Goal: Information Seeking & Learning: Learn about a topic

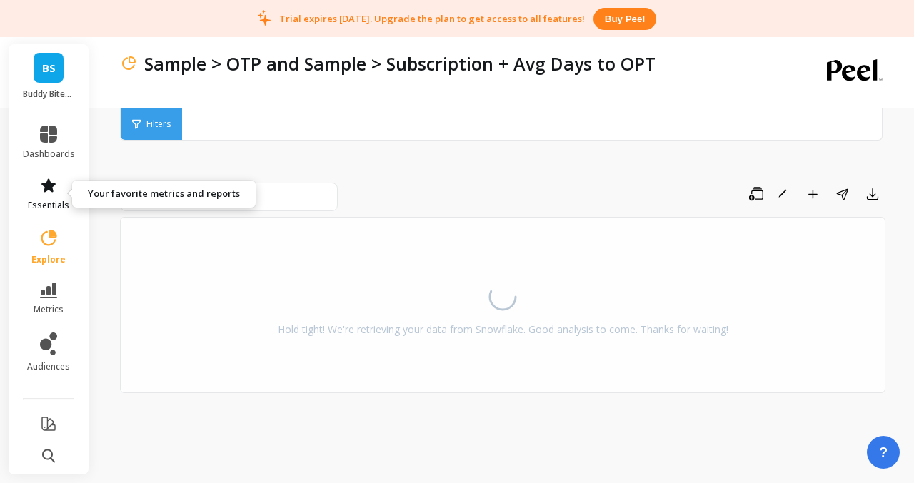
click at [53, 181] on icon at bounding box center [48, 185] width 17 height 17
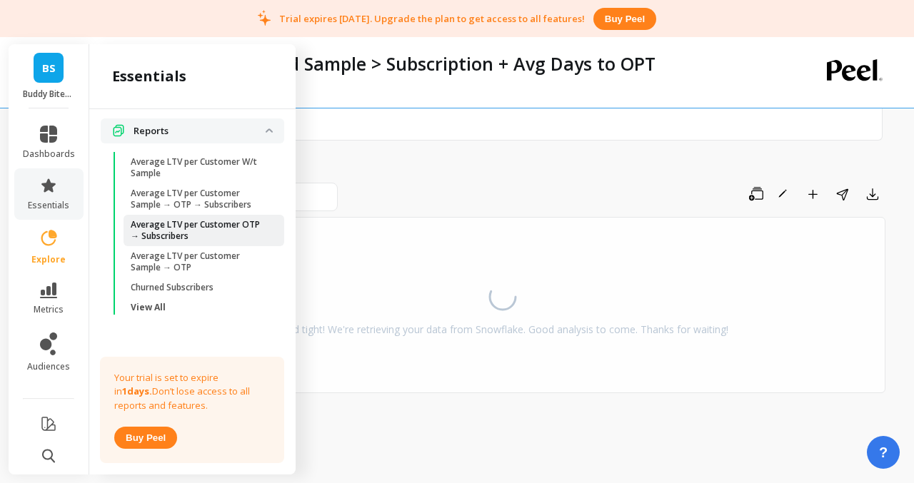
scroll to position [428, 0]
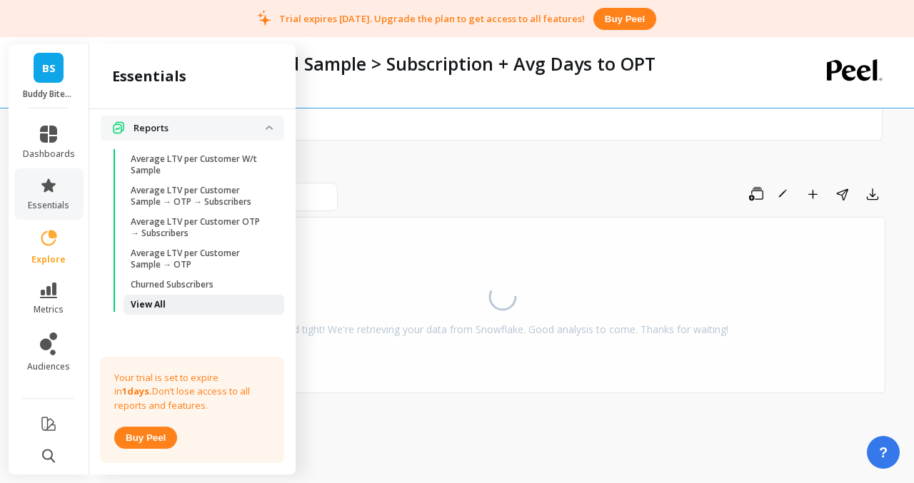
click at [206, 308] on span "View All" at bounding box center [199, 304] width 136 height 11
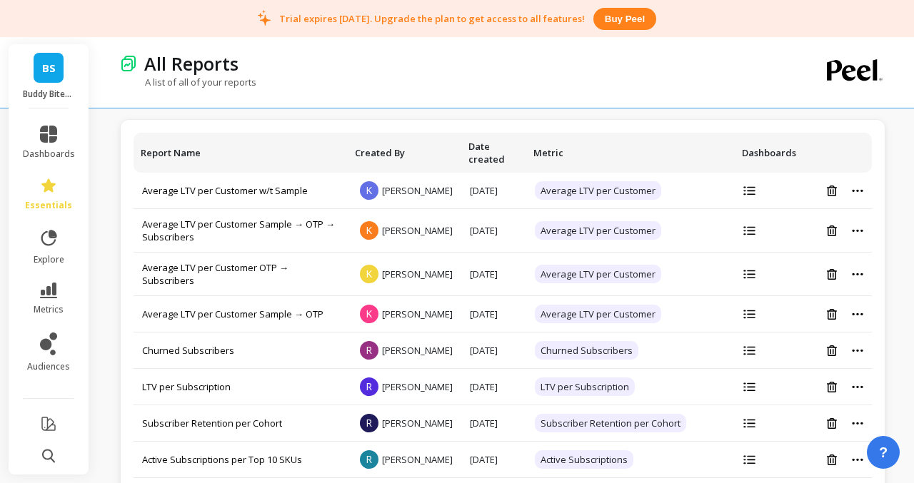
click at [46, 82] on link "BS" at bounding box center [49, 68] width 30 height 30
click at [359, 65] on div "All Reports" at bounding box center [452, 63] width 631 height 24
click at [50, 461] on icon at bounding box center [48, 456] width 13 height 14
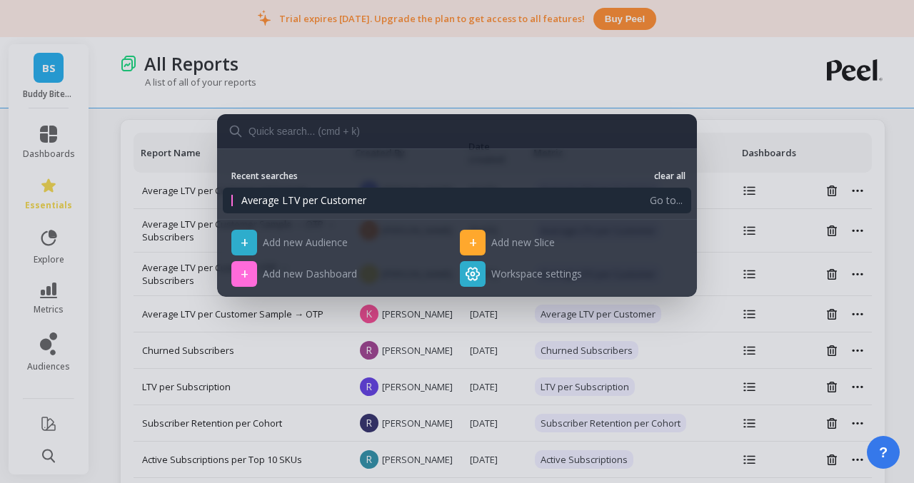
click at [305, 204] on span "Average LTV per Customer" at bounding box center [441, 201] width 400 height 14
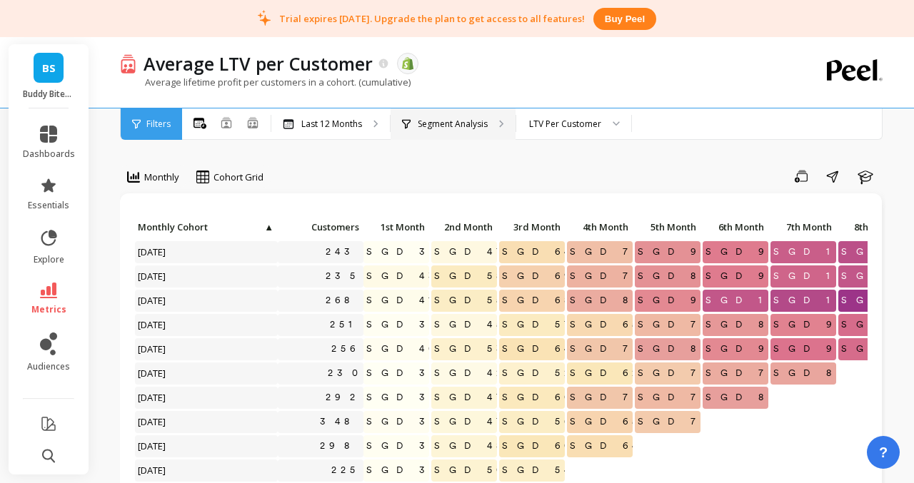
click at [440, 123] on p "Segment Analysis" at bounding box center [453, 124] width 70 height 11
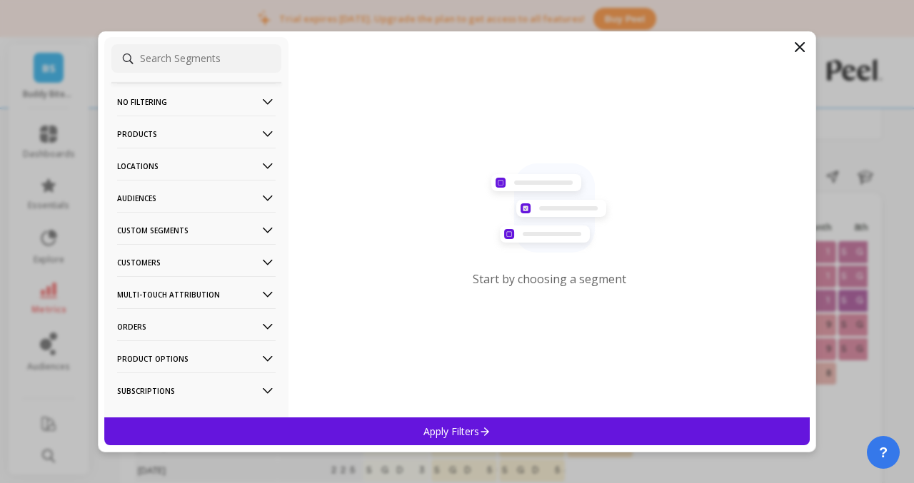
click at [801, 49] on icon at bounding box center [799, 47] width 9 height 9
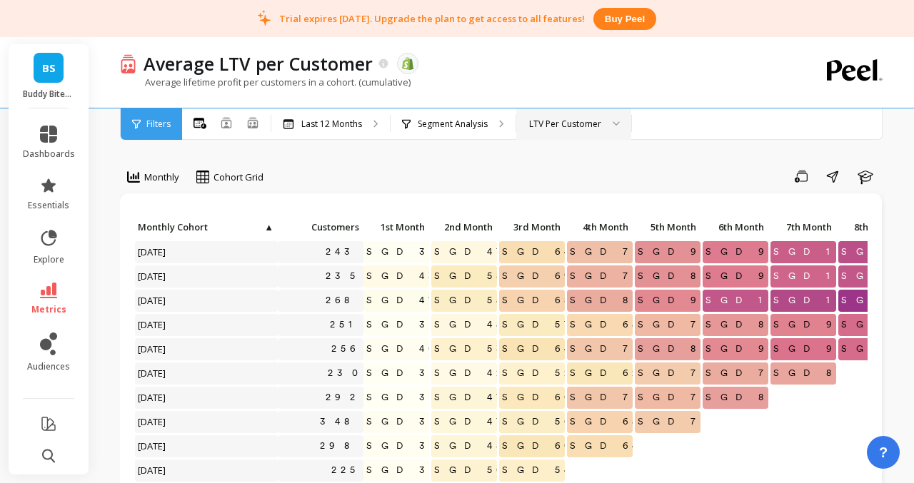
click at [571, 123] on div "LTV Per Customer" at bounding box center [565, 124] width 72 height 14
click at [452, 170] on div "Save Share Learn" at bounding box center [579, 176] width 612 height 23
click at [463, 124] on p "Segment Analysis" at bounding box center [453, 124] width 70 height 11
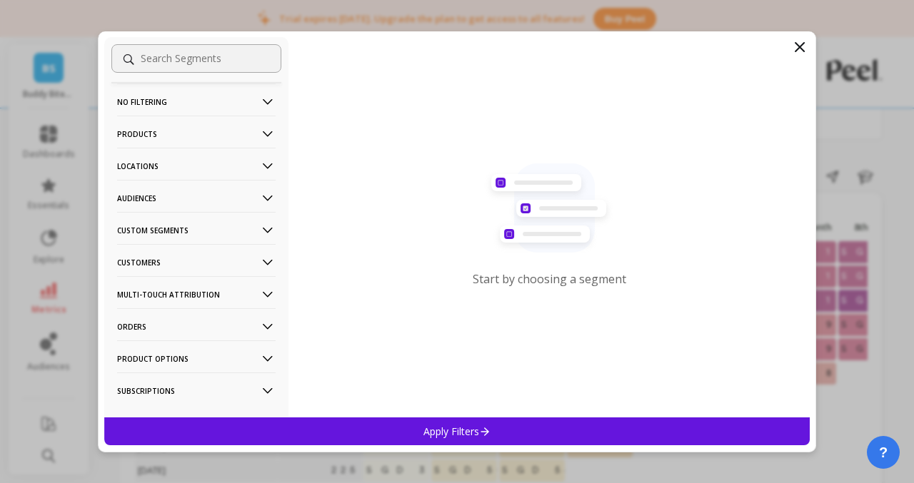
scroll to position [23, 0]
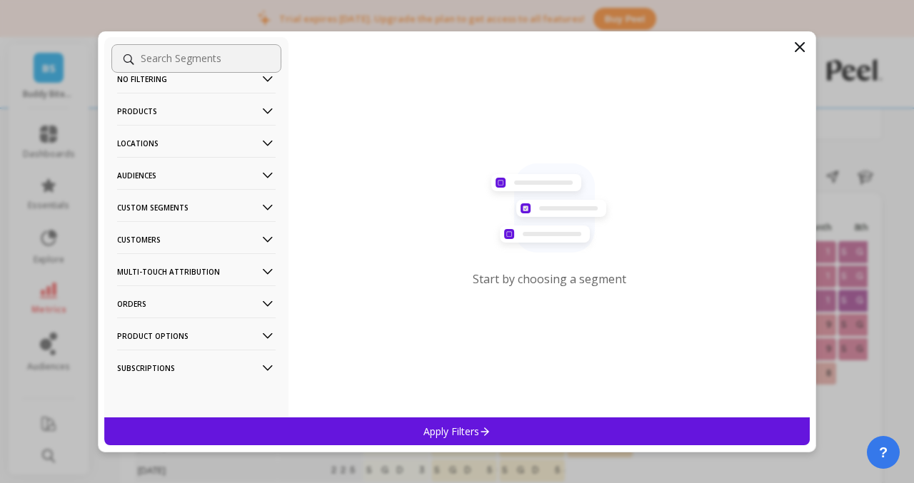
click at [189, 310] on p "Orders" at bounding box center [196, 304] width 159 height 36
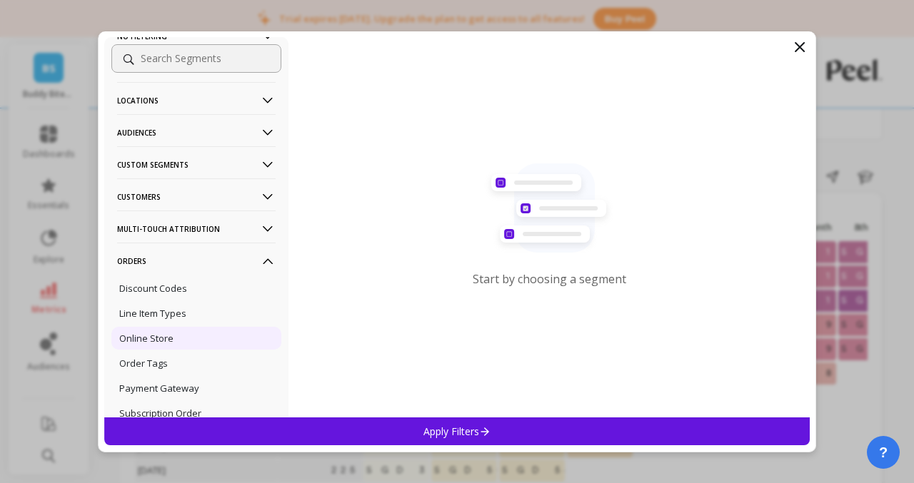
scroll to position [72, 0]
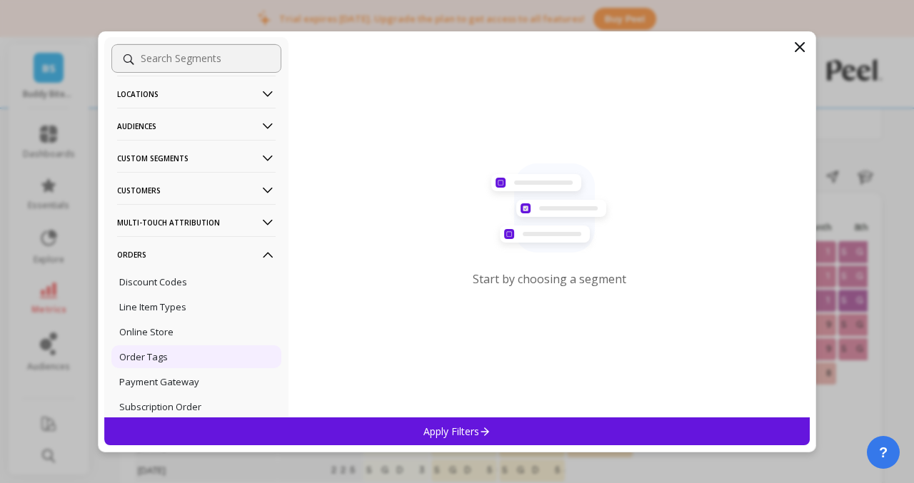
click at [172, 363] on div "Order Tags" at bounding box center [196, 357] width 170 height 23
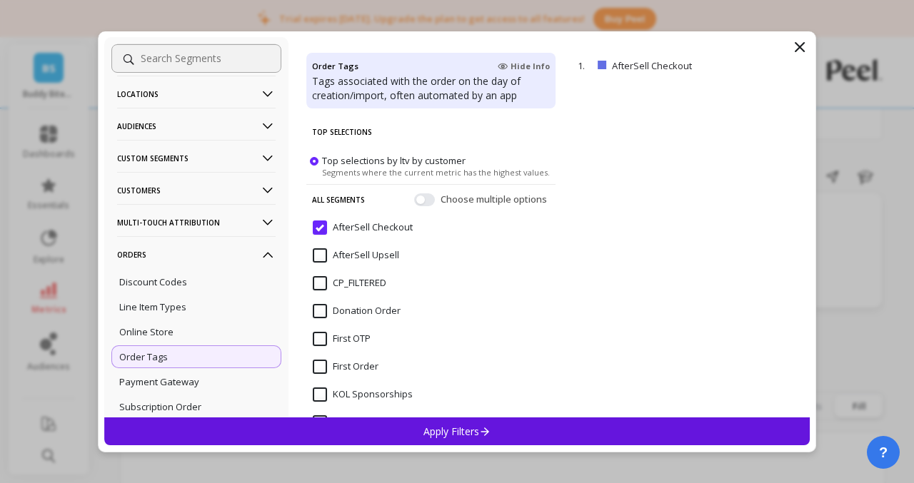
click at [324, 226] on Checkout "AfterSell Checkout" at bounding box center [363, 228] width 100 height 14
click at [426, 199] on button "button" at bounding box center [424, 199] width 21 height 13
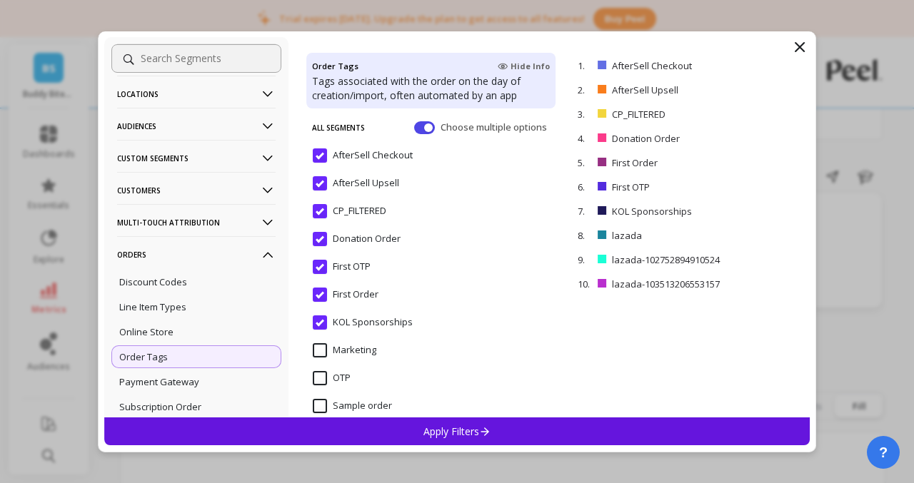
scroll to position [71, 0]
click at [321, 154] on Checkout "AfterSell Checkout" at bounding box center [363, 156] width 100 height 14
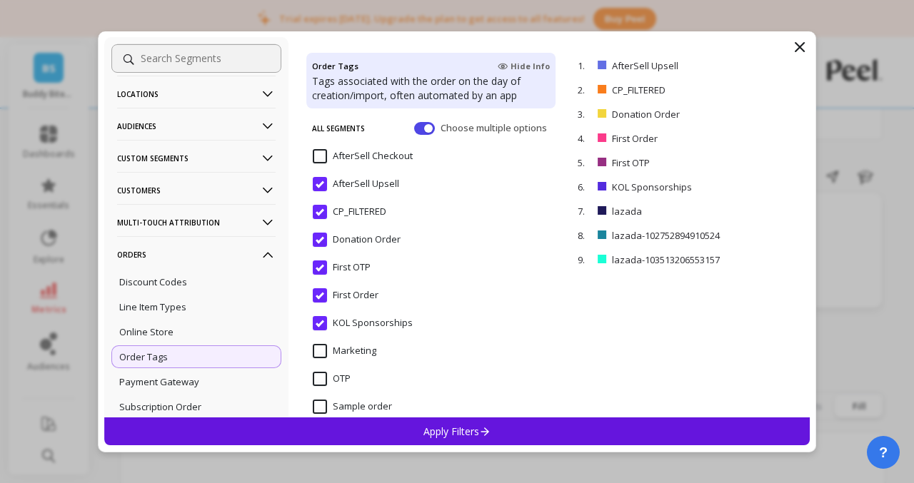
click at [321, 185] on Upsell "AfterSell Upsell" at bounding box center [356, 184] width 86 height 14
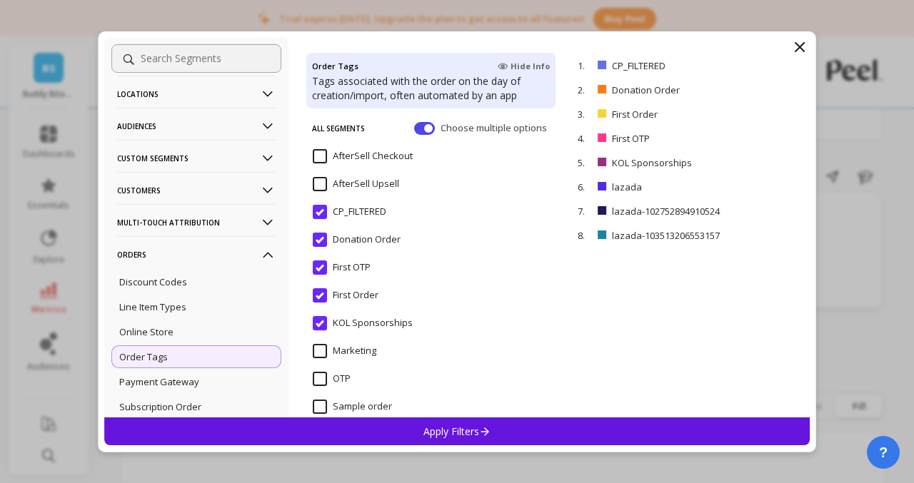
click at [320, 218] on input "CP_FILTERED" at bounding box center [350, 212] width 74 height 14
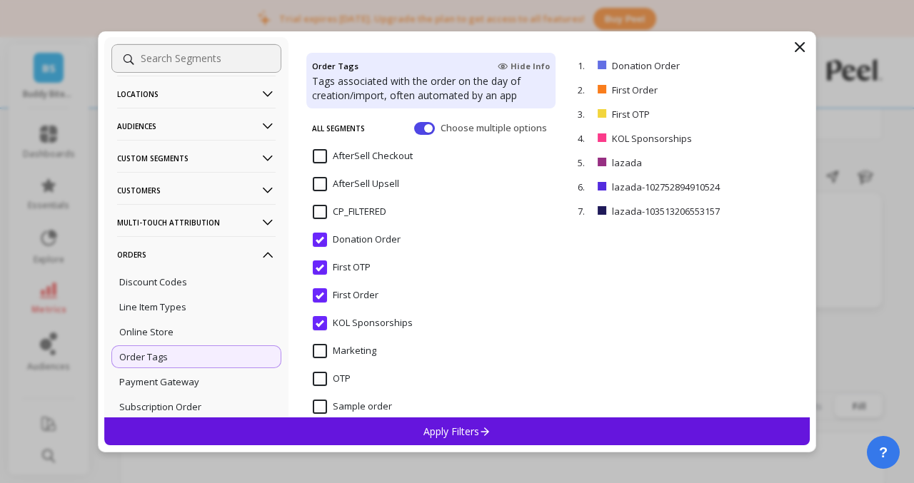
click at [314, 246] on Order "Donation Order" at bounding box center [357, 240] width 88 height 14
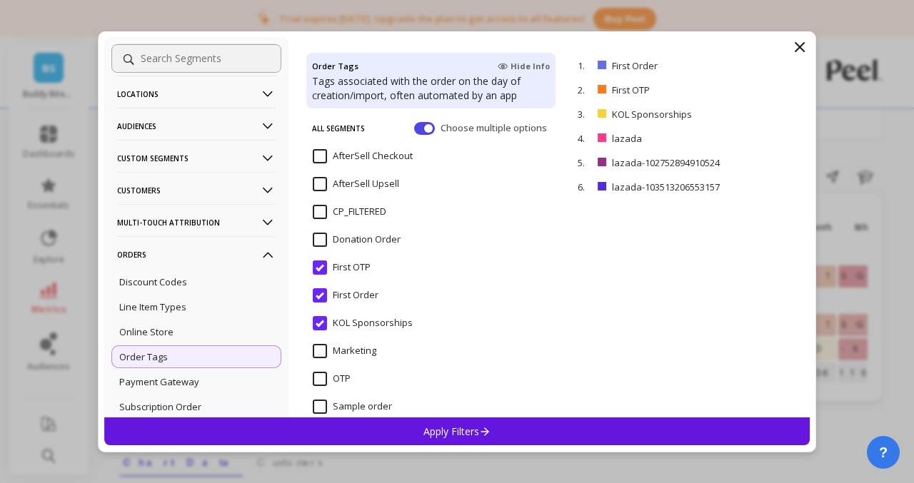
click at [323, 294] on Order "First Order" at bounding box center [346, 295] width 66 height 14
click at [323, 333] on span "KOL Sponsorships" at bounding box center [363, 331] width 100 height 30
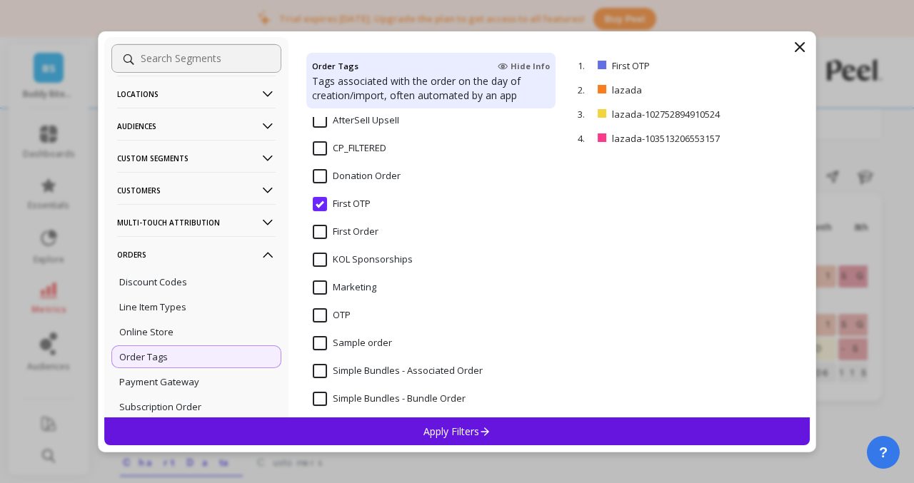
scroll to position [144, 0]
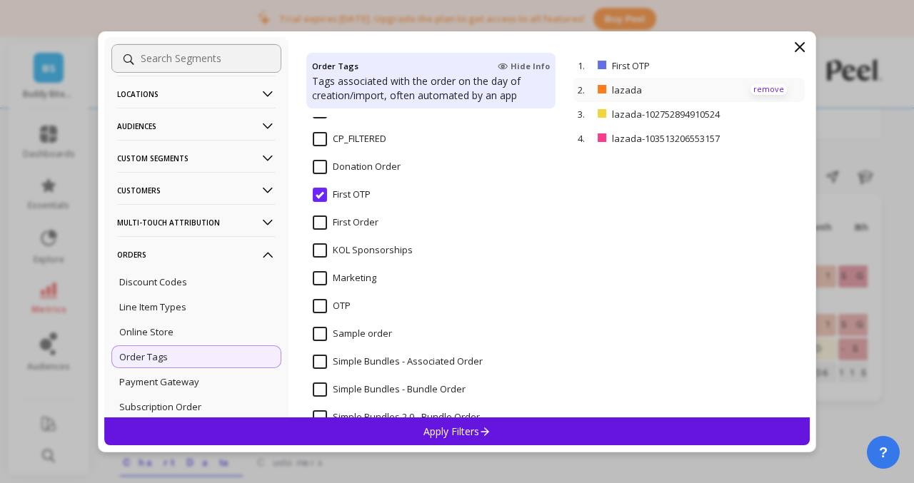
click at [758, 86] on p "remove" at bounding box center [768, 89] width 36 height 11
click at [759, 91] on p "remove" at bounding box center [768, 89] width 36 height 11
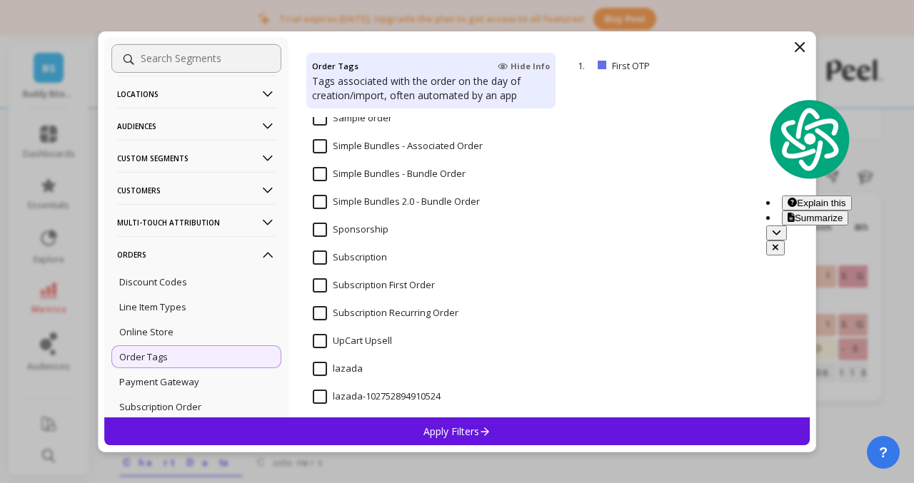
scroll to position [361, 0]
click at [321, 283] on Order "Subscription First Order" at bounding box center [374, 284] width 122 height 14
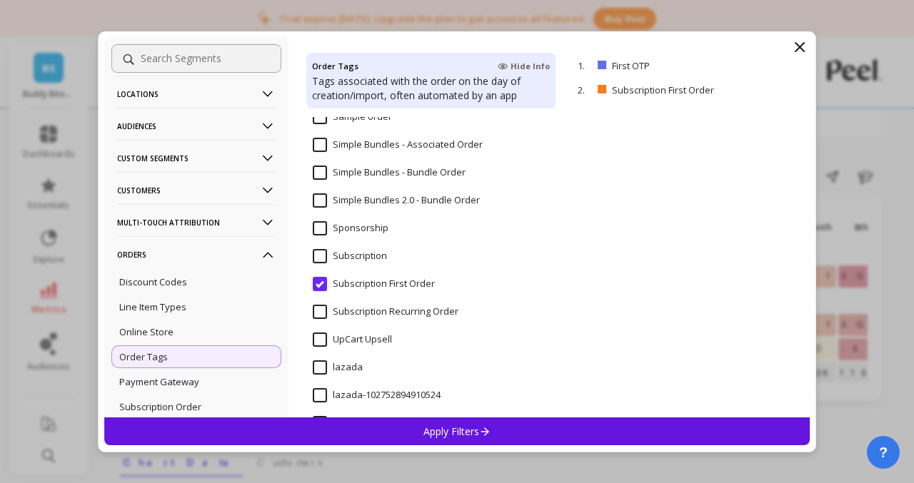
click at [456, 433] on p "Apply Filters" at bounding box center [457, 432] width 68 height 14
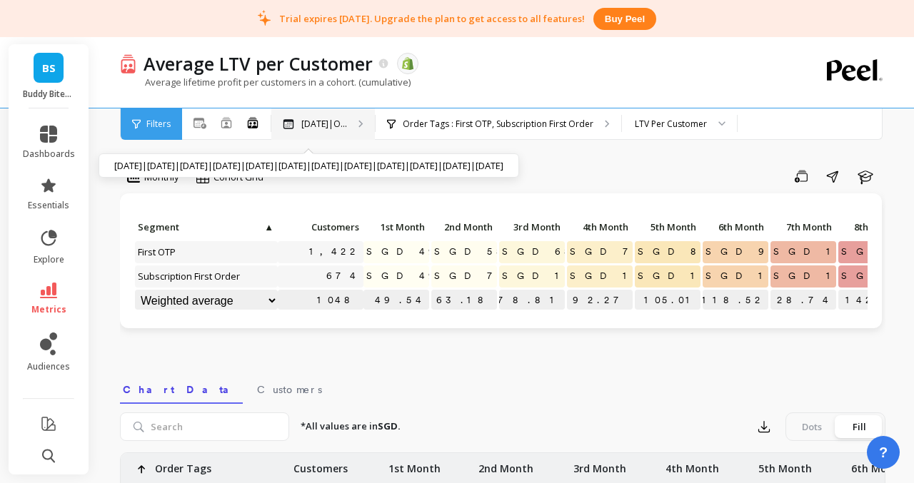
click at [344, 120] on p "Sep 2024|O..." at bounding box center [324, 124] width 46 height 11
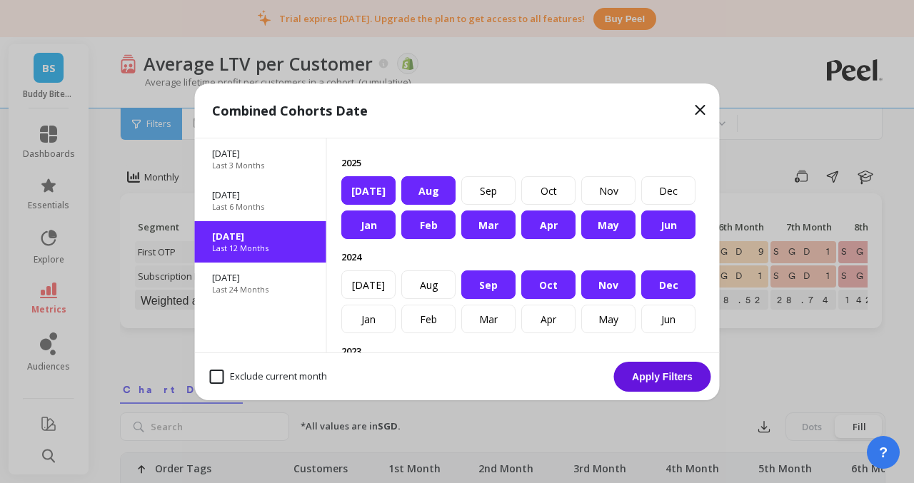
click at [302, 372] on month "Exclude current month" at bounding box center [268, 377] width 117 height 14
checkbox month "true"
click at [669, 378] on button "Apply Filters" at bounding box center [662, 377] width 97 height 30
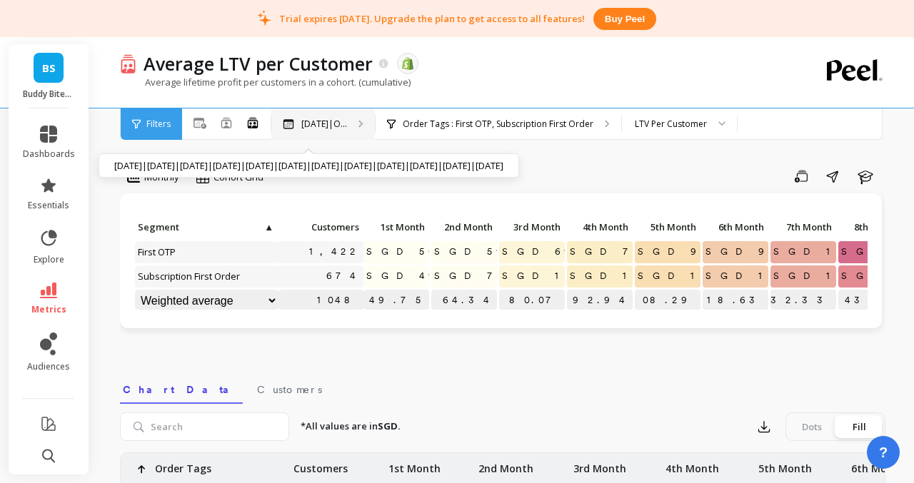
click at [327, 126] on p "Sep 2024|O..." at bounding box center [324, 124] width 46 height 11
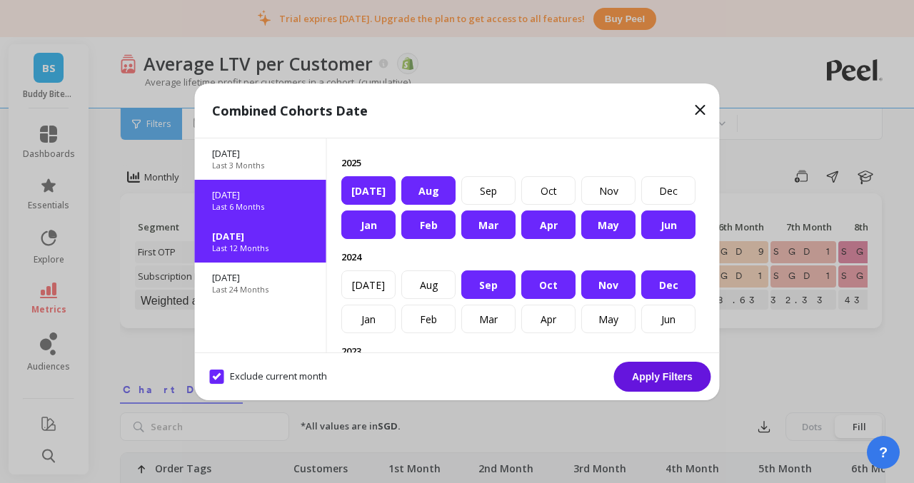
click at [288, 189] on p "Mar 2025" at bounding box center [260, 195] width 97 height 13
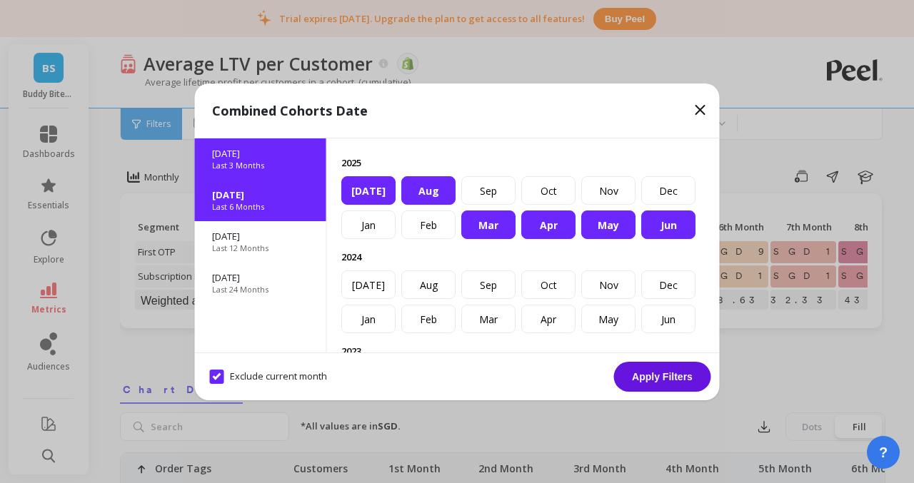
click at [281, 163] on div "Last 3 Months" at bounding box center [260, 165] width 97 height 11
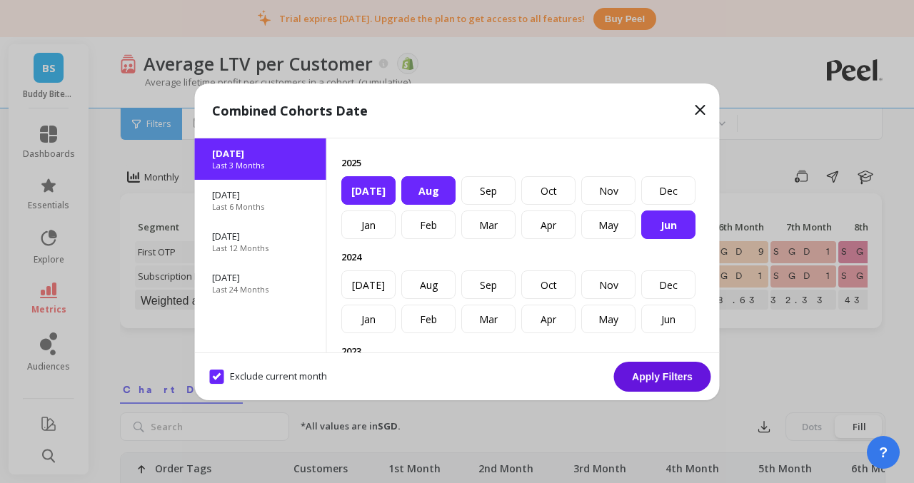
click at [675, 373] on button "Apply Filters" at bounding box center [662, 377] width 97 height 30
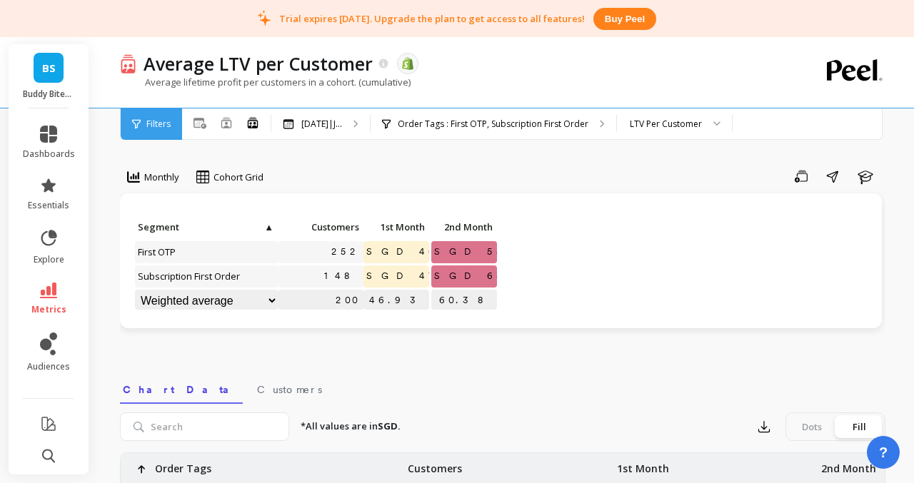
click at [248, 302] on select "Weighted average Weighted average excl. current month Sum Max Min" at bounding box center [206, 301] width 143 height 22
select select "weighted_average_excluding_current_month"
click at [352, 128] on div "Jun 2025|J... Jun 2025|Jul 2025|Aug 2025" at bounding box center [320, 124] width 99 height 31
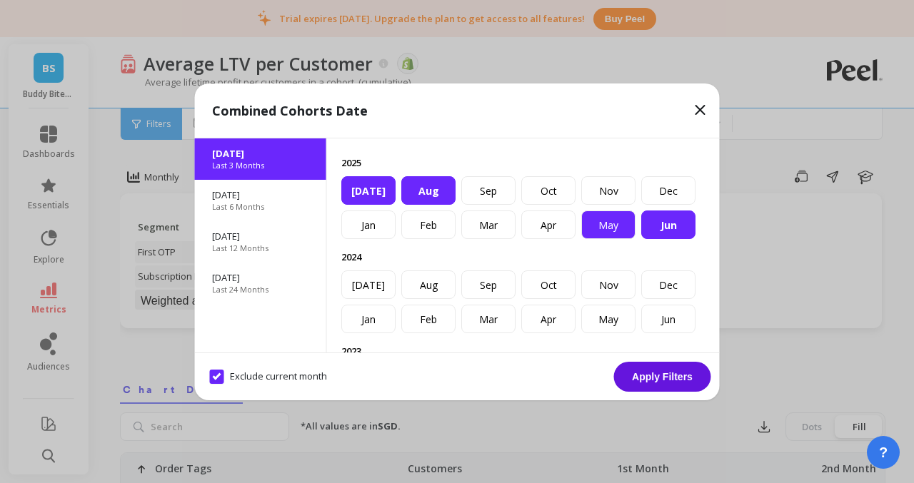
click at [605, 221] on div "May" at bounding box center [608, 225] width 54 height 29
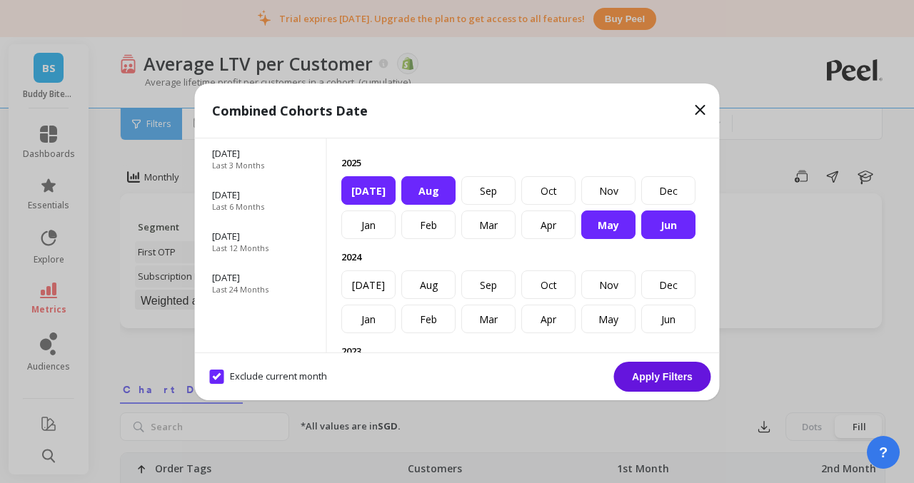
click at [444, 184] on div "Aug" at bounding box center [428, 190] width 54 height 29
click at [678, 377] on button "Apply Filters" at bounding box center [662, 377] width 97 height 30
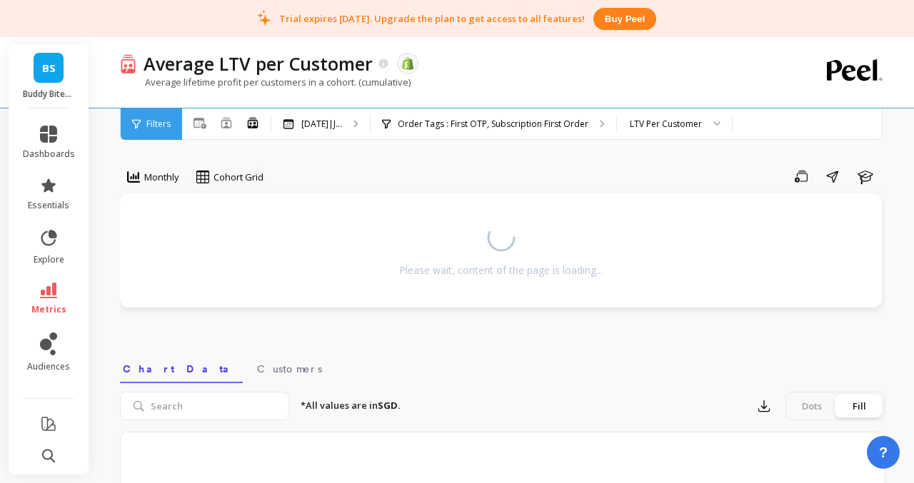
select select "weighted_average_excluding_current_month"
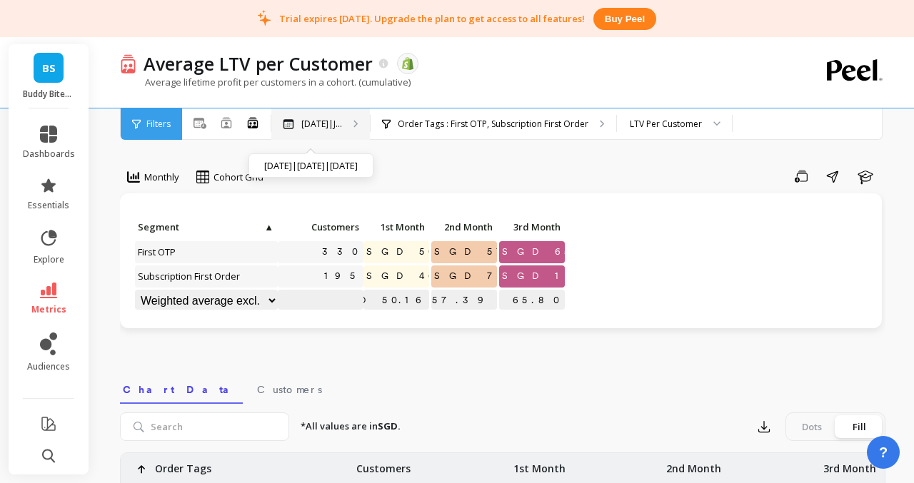
click at [329, 122] on p "May 2025|J..." at bounding box center [321, 124] width 41 height 11
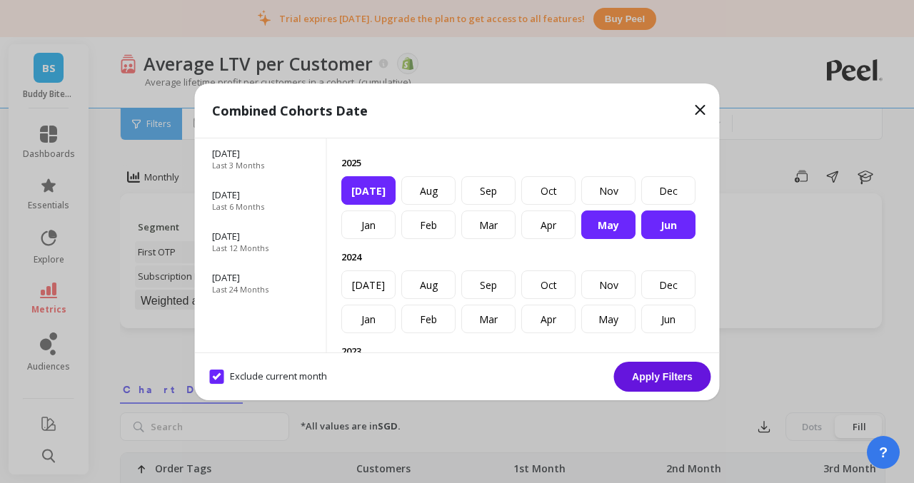
click at [382, 187] on div "Jul" at bounding box center [368, 190] width 54 height 29
click at [366, 191] on div "Jul" at bounding box center [368, 190] width 54 height 29
click at [614, 224] on div "May" at bounding box center [608, 225] width 54 height 29
click at [673, 225] on div "Jun" at bounding box center [668, 225] width 54 height 29
click at [668, 386] on button "Apply Filters" at bounding box center [662, 377] width 97 height 30
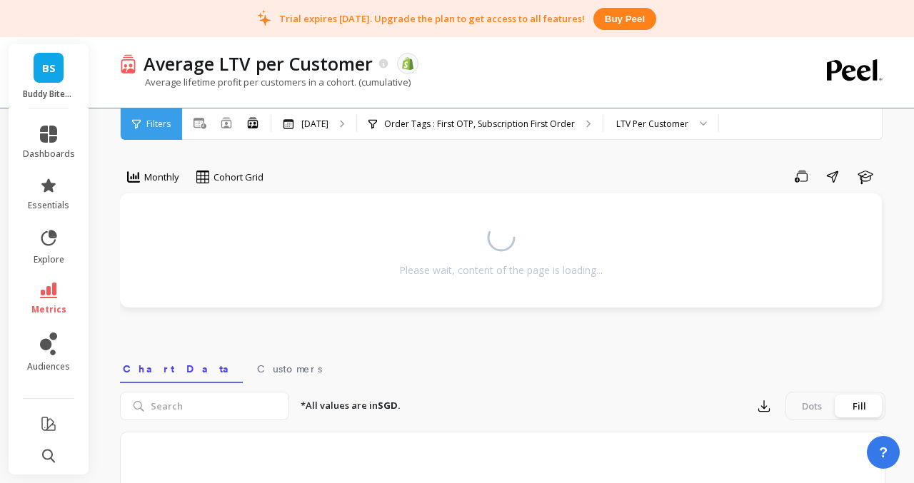
select select "weighted_average_excluding_current_month"
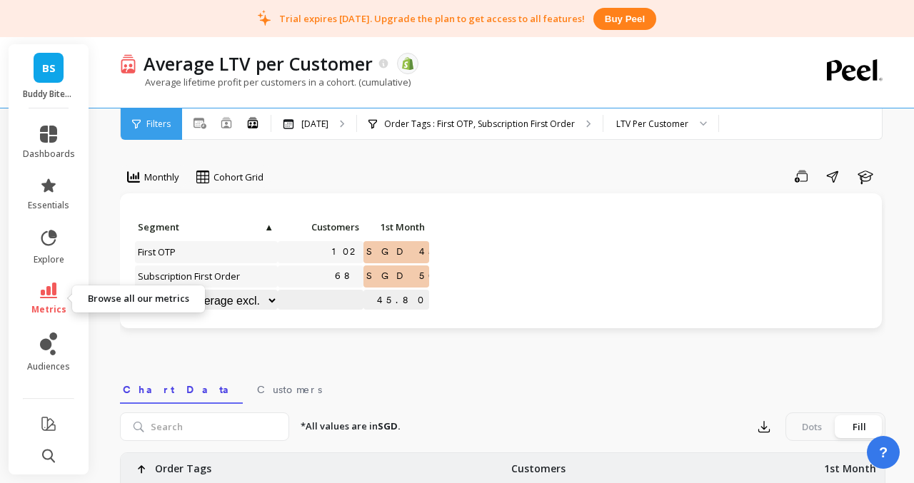
click at [45, 299] on link "metrics" at bounding box center [49, 299] width 52 height 33
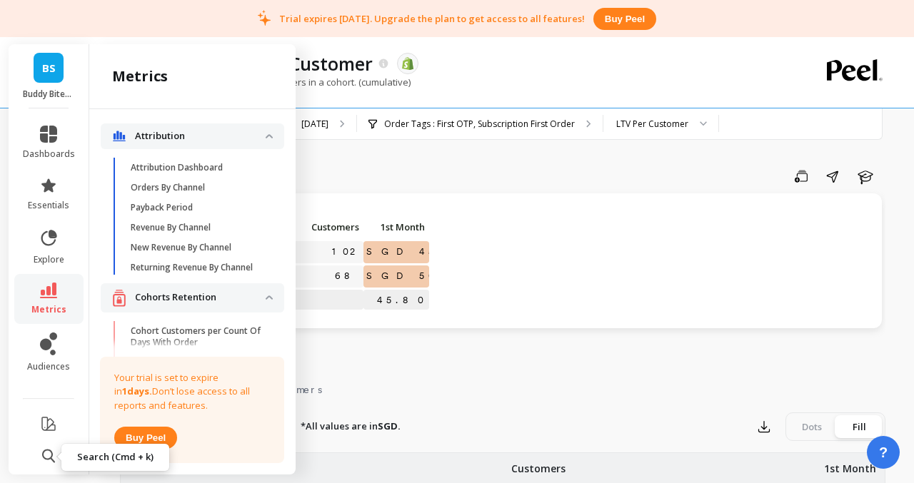
click at [50, 458] on icon at bounding box center [48, 457] width 13 height 14
select select "weighted_average_excluding_current_month"
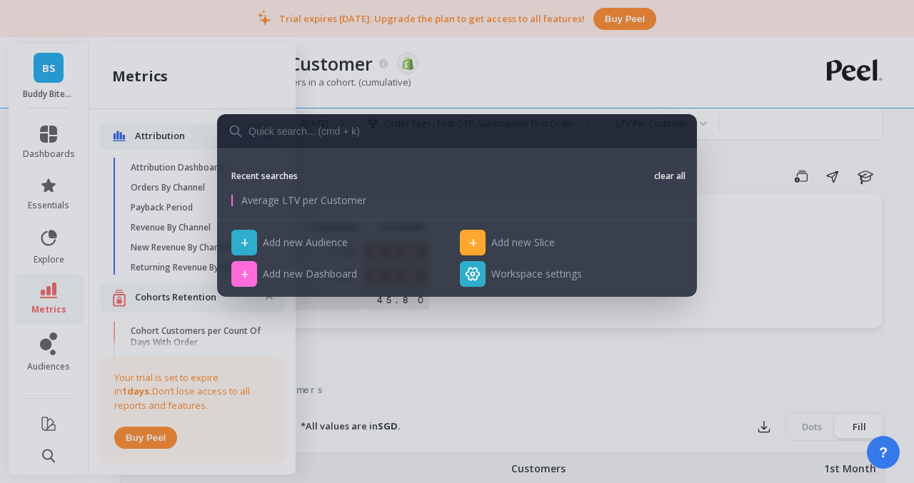
type input "l"
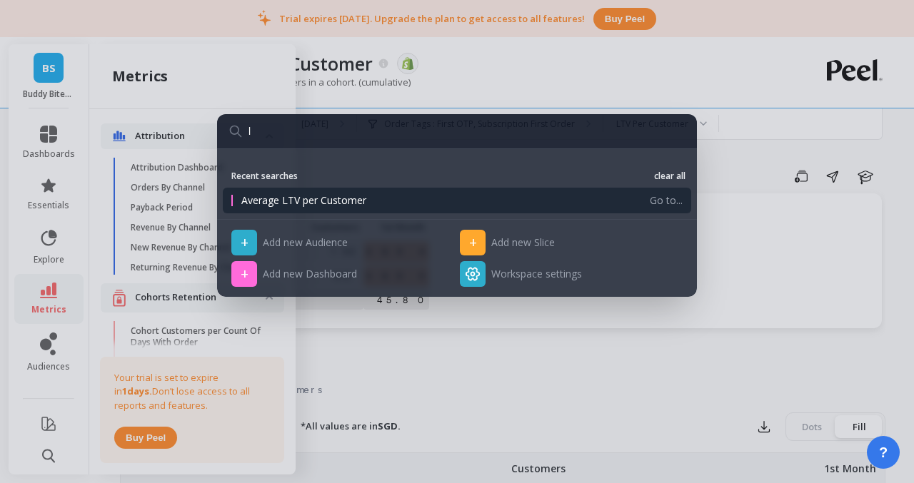
select select "weighted_average_excluding_current_month"
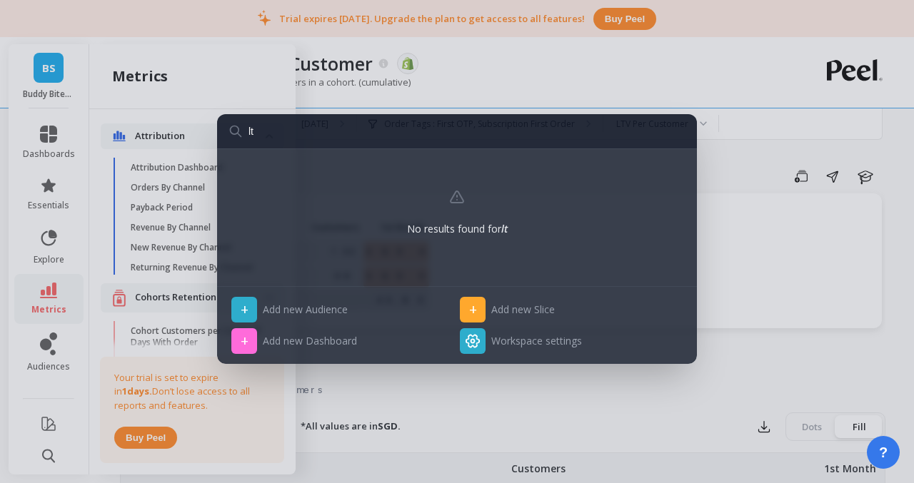
type input "ltv"
select select "weighted_average_excluding_current_month"
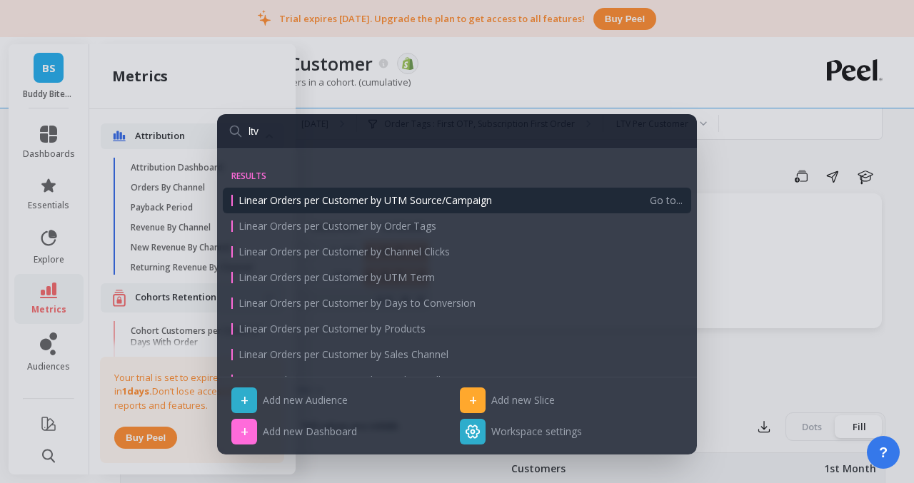
select select "weighted_average_excluding_current_month"
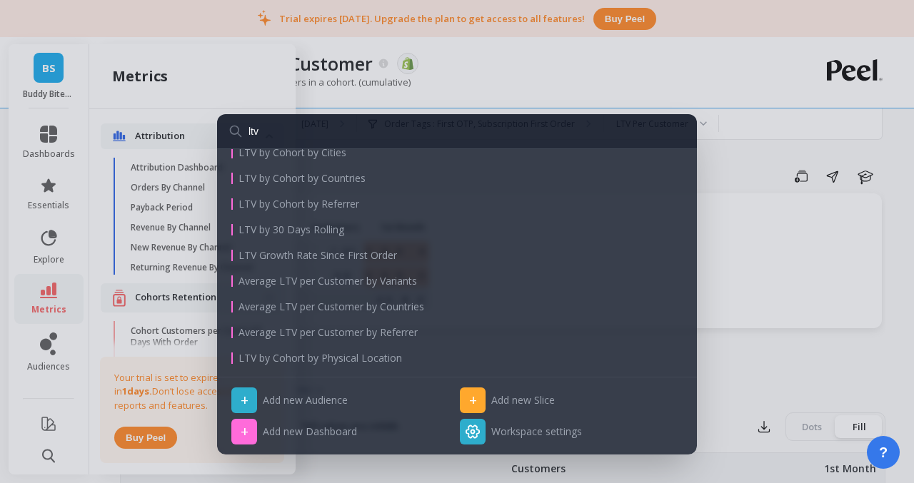
scroll to position [307, 0]
type input "ltv"
click at [762, 108] on div "ltv results Linear Orders per Customer by UTM Source/Campaign Linear Orders per…" at bounding box center [457, 241] width 914 height 483
select select "weighted_average_excluding_current_month"
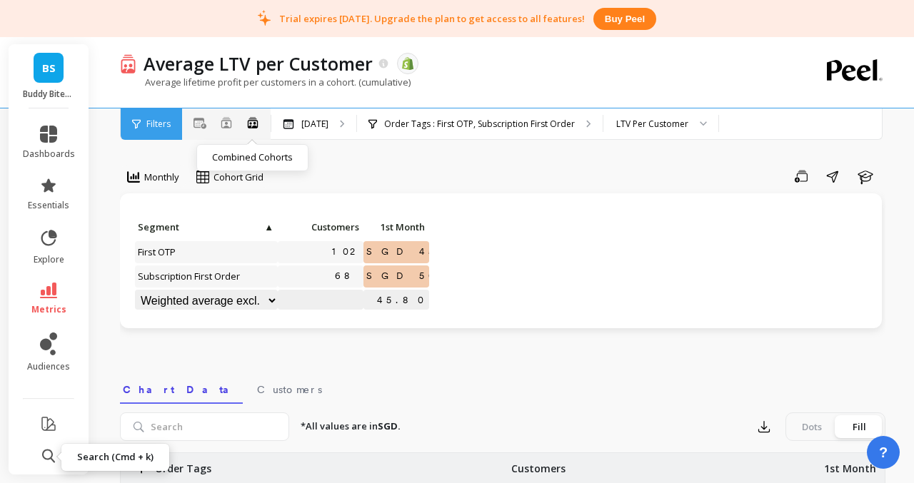
click at [250, 122] on ellipse at bounding box center [250, 123] width 2 height 3
click at [146, 176] on span "Monthly" at bounding box center [161, 178] width 35 height 14
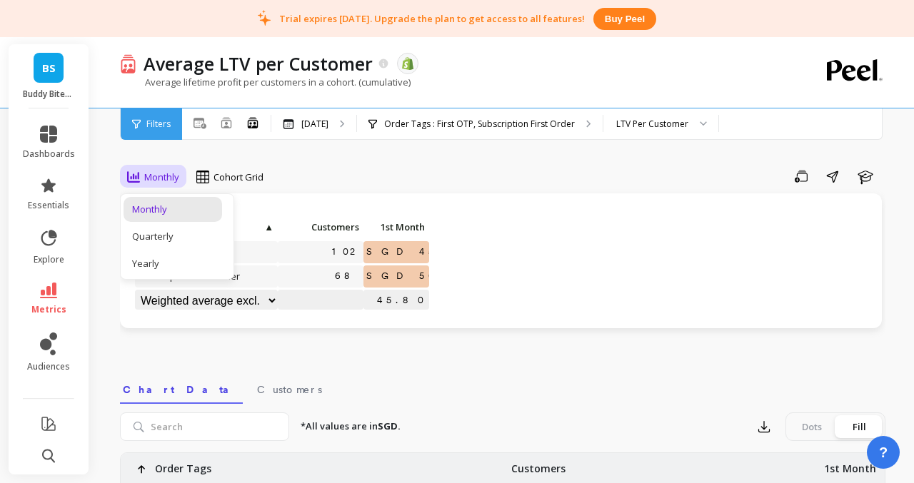
click at [284, 171] on div "Save Share Learn" at bounding box center [579, 176] width 612 height 23
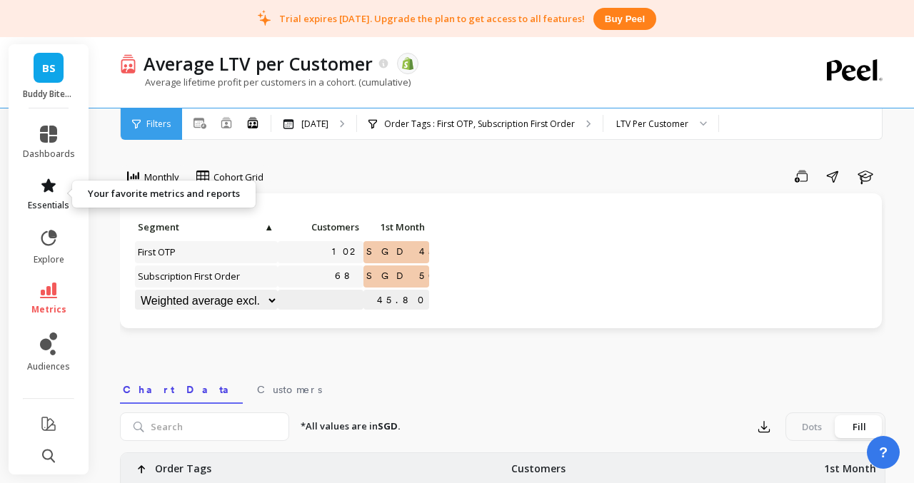
click at [41, 189] on icon at bounding box center [48, 185] width 17 height 17
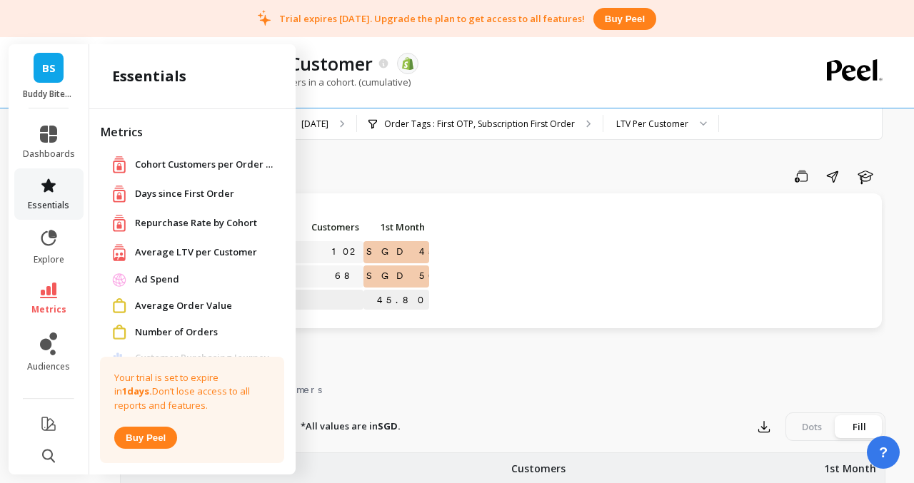
scroll to position [428, 0]
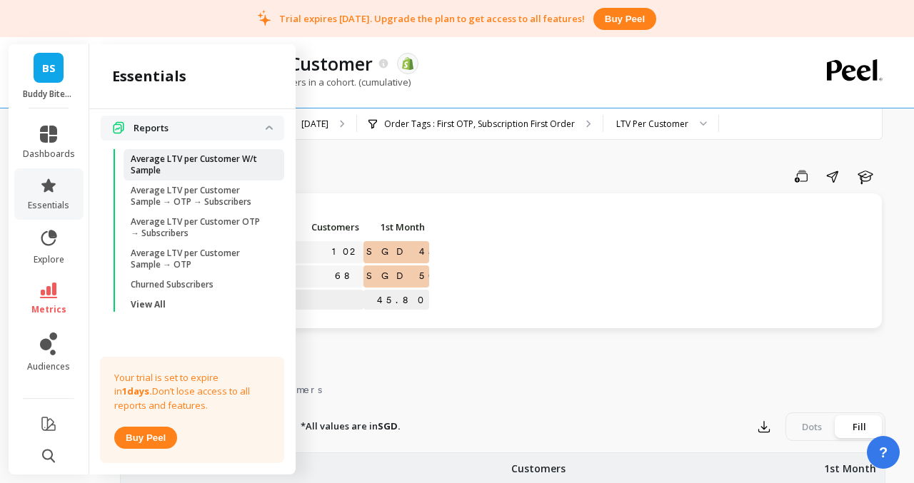
click at [219, 164] on p "Average LTV per Customer W/t Sample" at bounding box center [199, 165] width 136 height 23
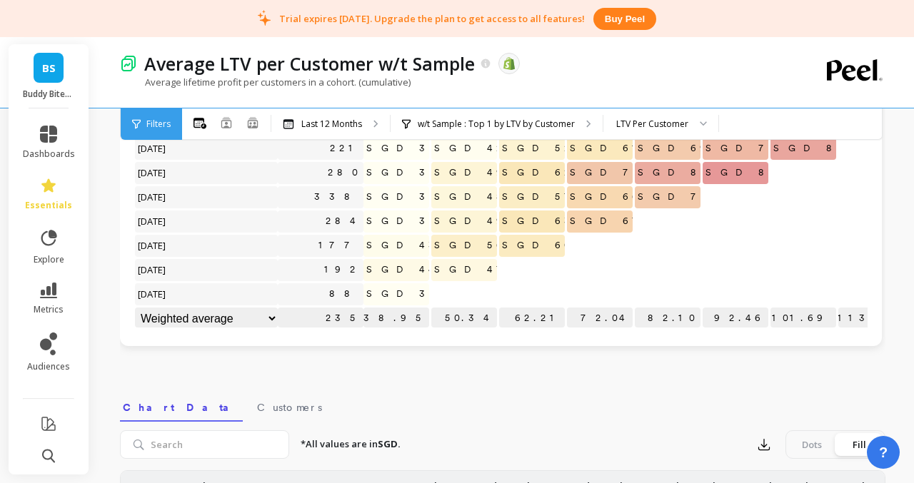
scroll to position [331, 0]
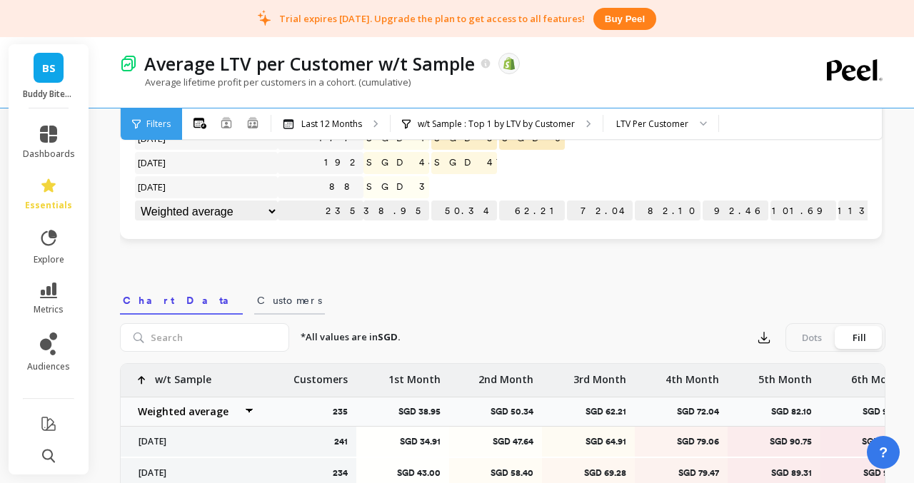
click at [254, 311] on link "Customers" at bounding box center [289, 298] width 71 height 33
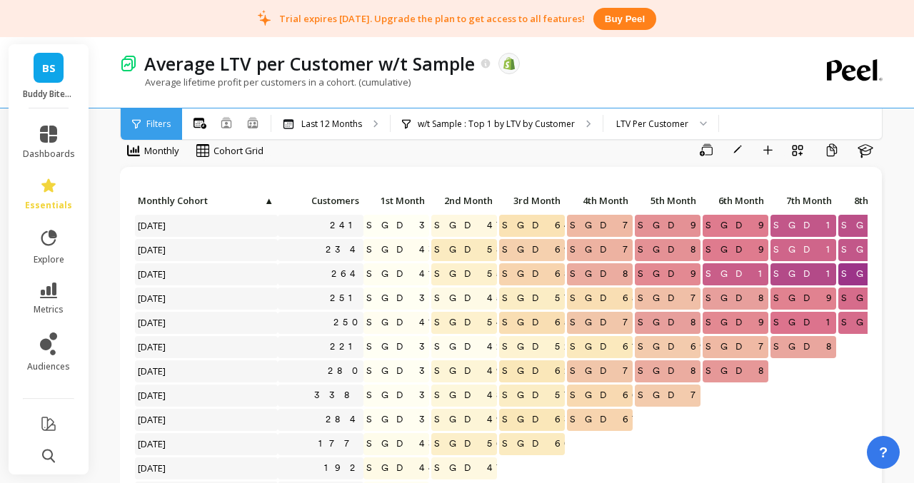
scroll to position [1, 0]
click at [54, 136] on icon at bounding box center [48, 134] width 17 height 17
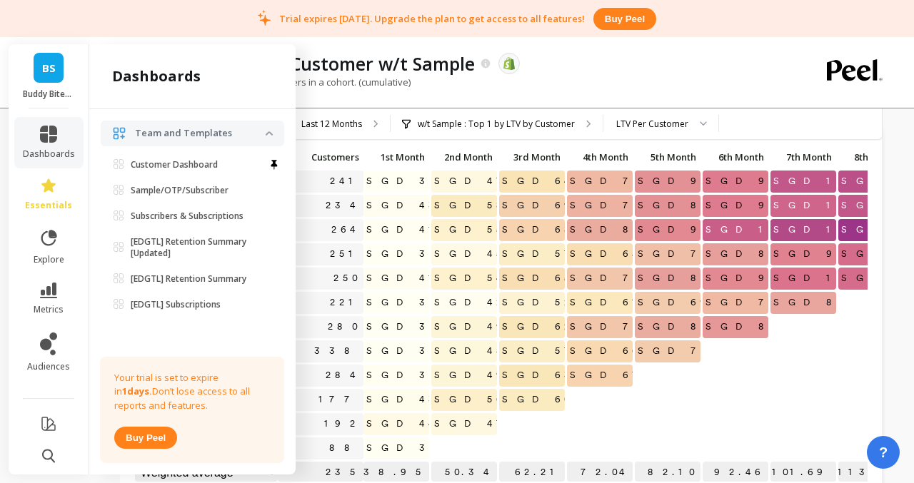
scroll to position [74, 0]
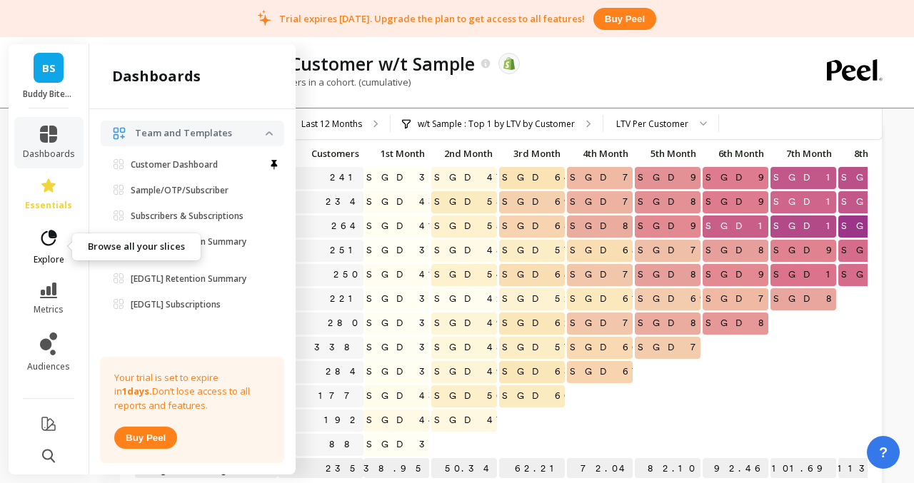
click at [53, 237] on icon at bounding box center [49, 238] width 16 height 16
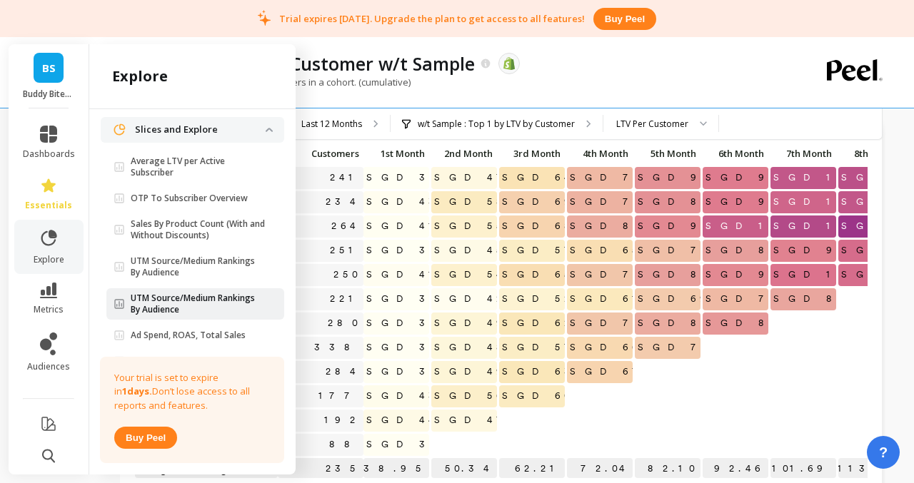
scroll to position [0, 0]
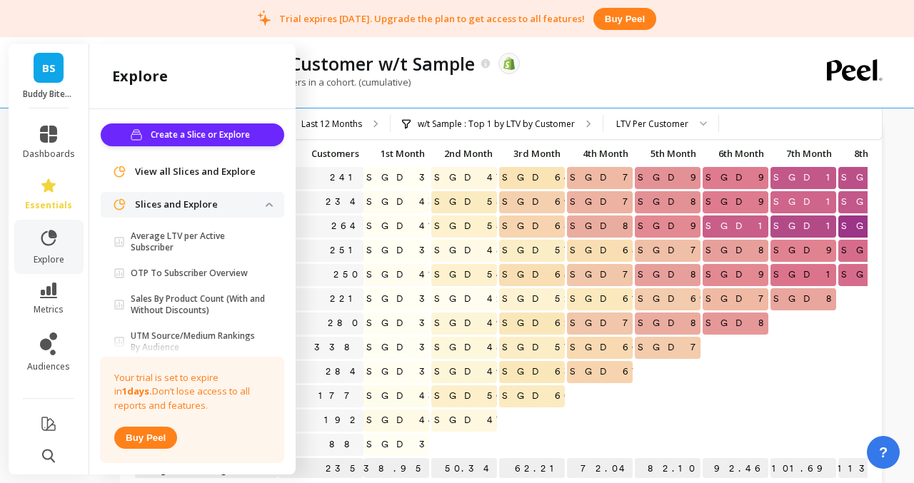
click at [191, 174] on span "View all Slices and Explore" at bounding box center [195, 172] width 121 height 14
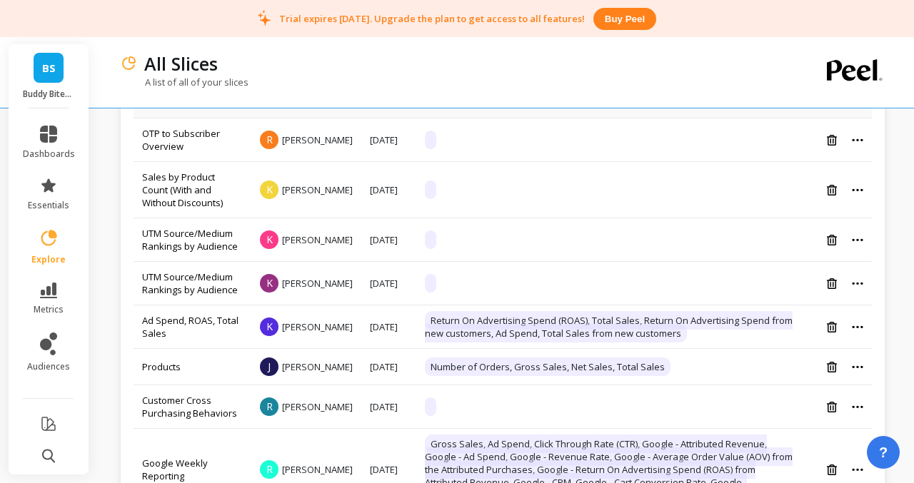
scroll to position [209, 0]
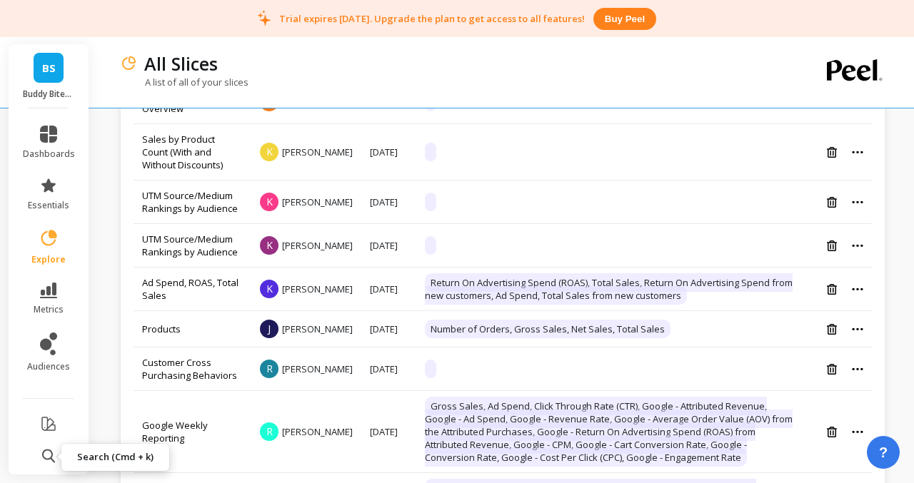
click at [49, 457] on icon at bounding box center [48, 456] width 13 height 14
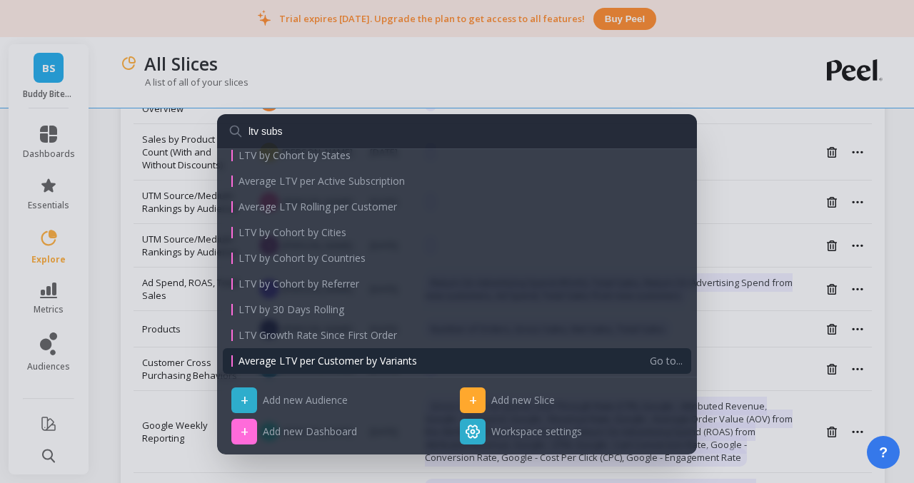
scroll to position [0, 0]
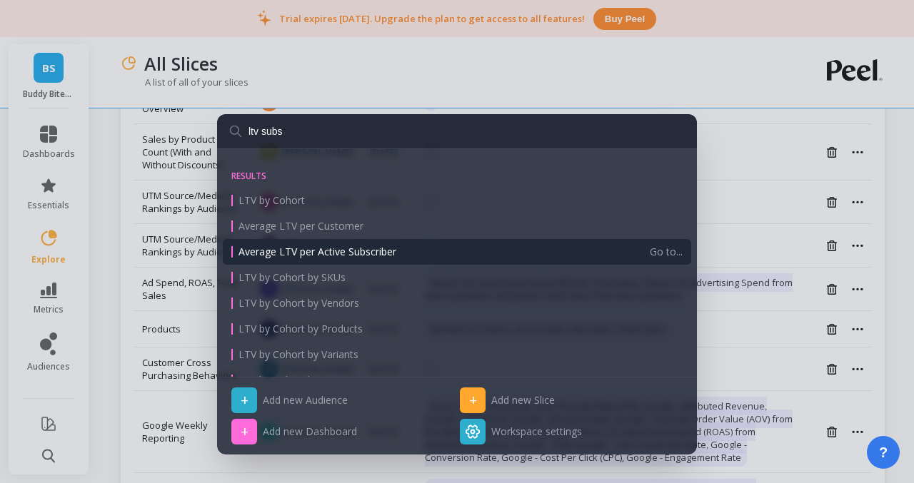
type input "ltv subs"
click at [379, 250] on span "Average LTV per Active Subscriber" at bounding box center [318, 252] width 158 height 14
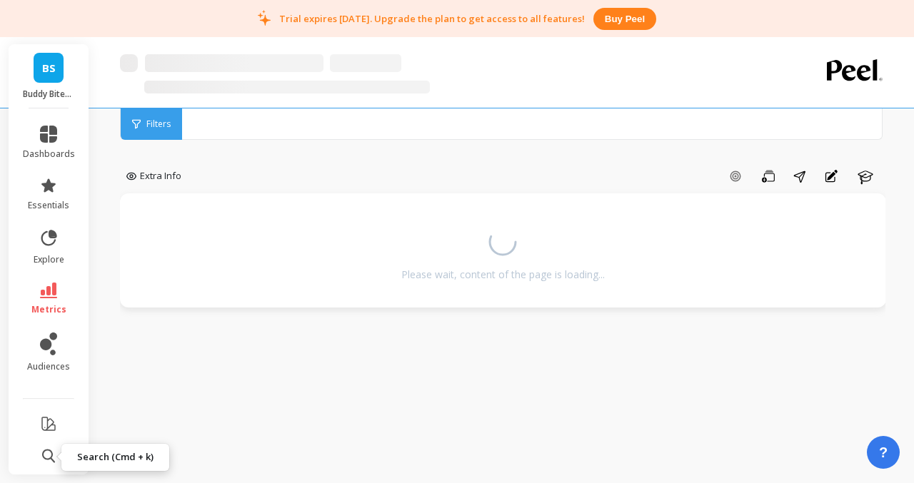
click at [48, 456] on icon at bounding box center [48, 456] width 13 height 14
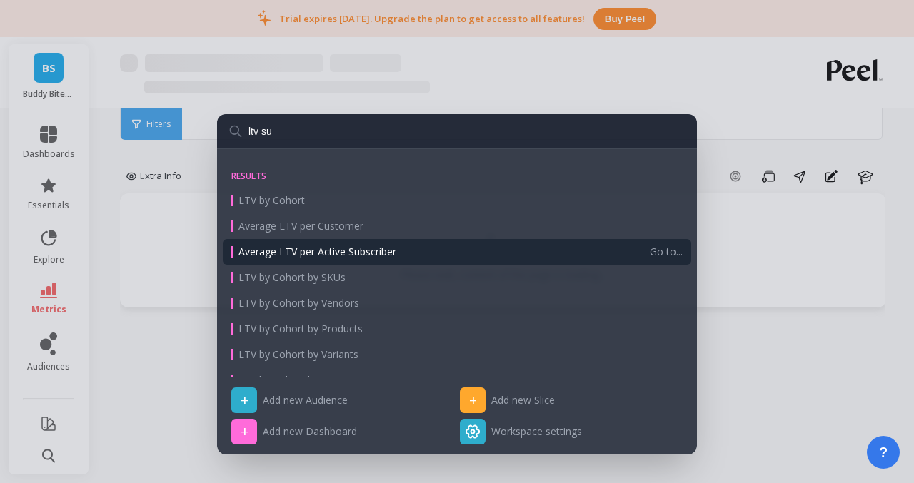
type input "ltv su"
click at [327, 250] on span "Average LTV per Active Subscriber" at bounding box center [318, 252] width 158 height 14
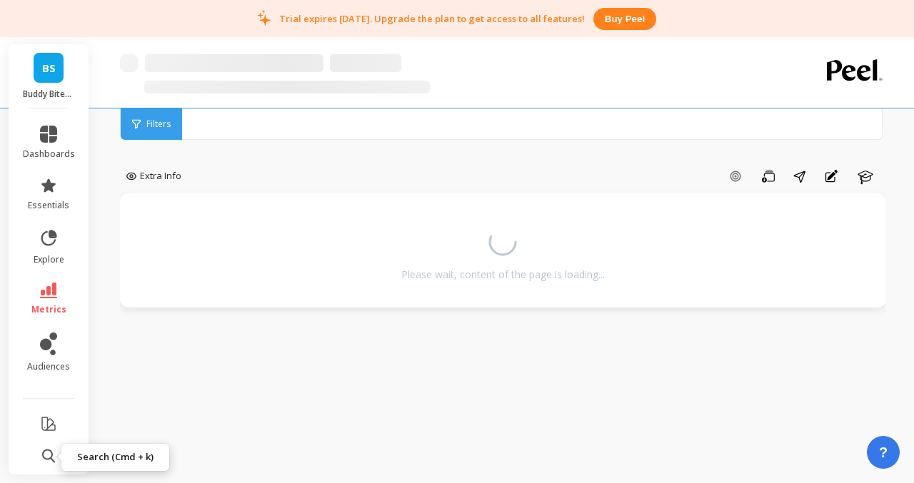
click at [50, 460] on icon at bounding box center [48, 456] width 13 height 14
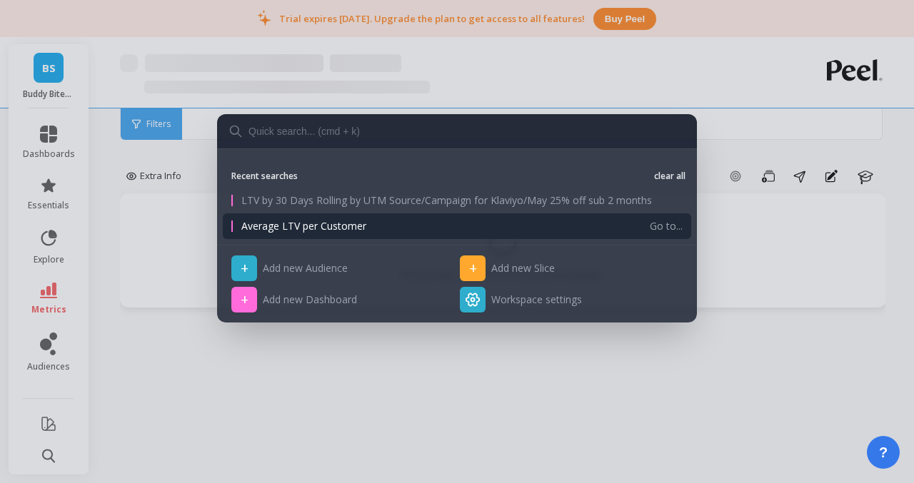
click at [331, 229] on span "Average LTV per Customer" at bounding box center [441, 226] width 400 height 14
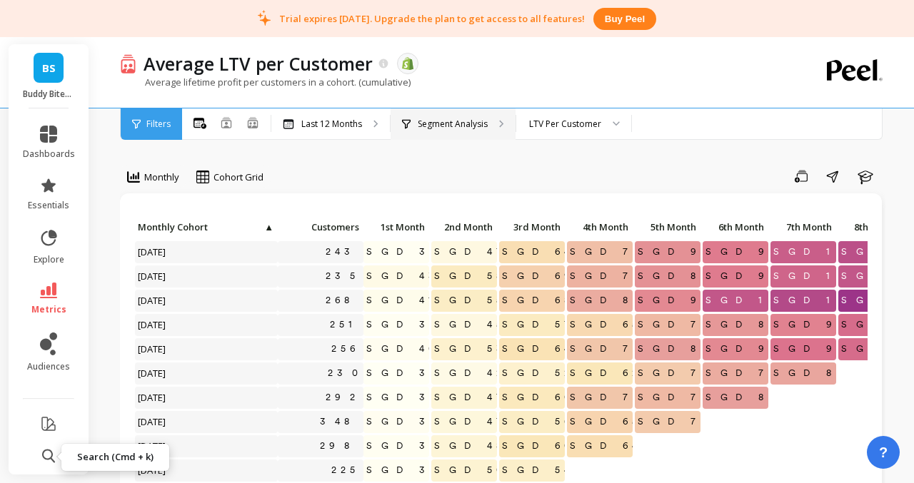
click at [441, 120] on p "Segment Analysis" at bounding box center [453, 124] width 70 height 11
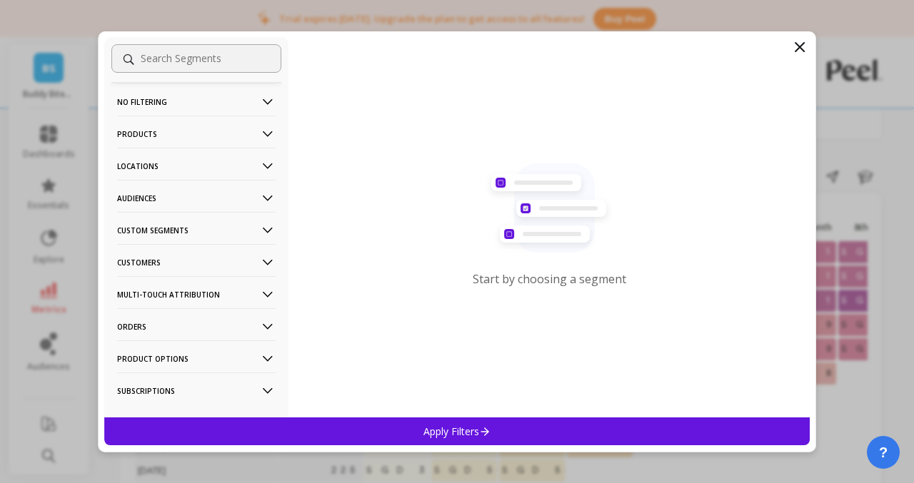
scroll to position [23, 0]
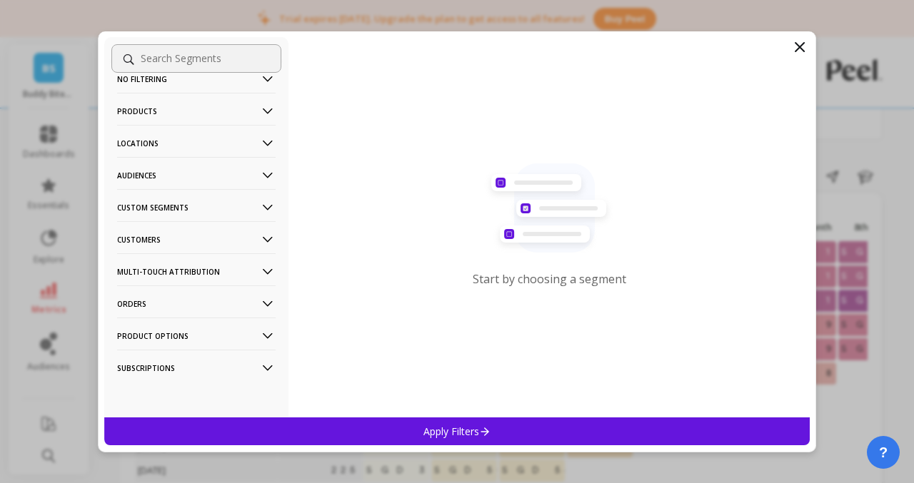
click at [174, 303] on p "Orders" at bounding box center [196, 304] width 159 height 36
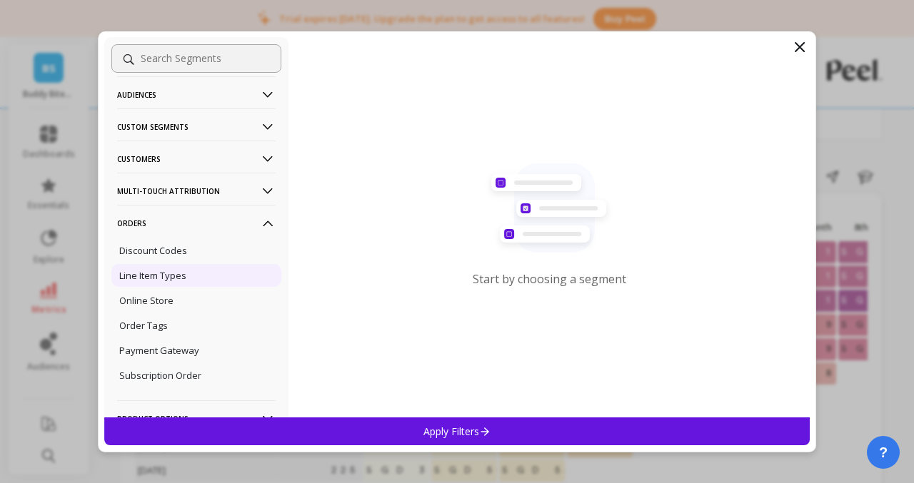
scroll to position [105, 0]
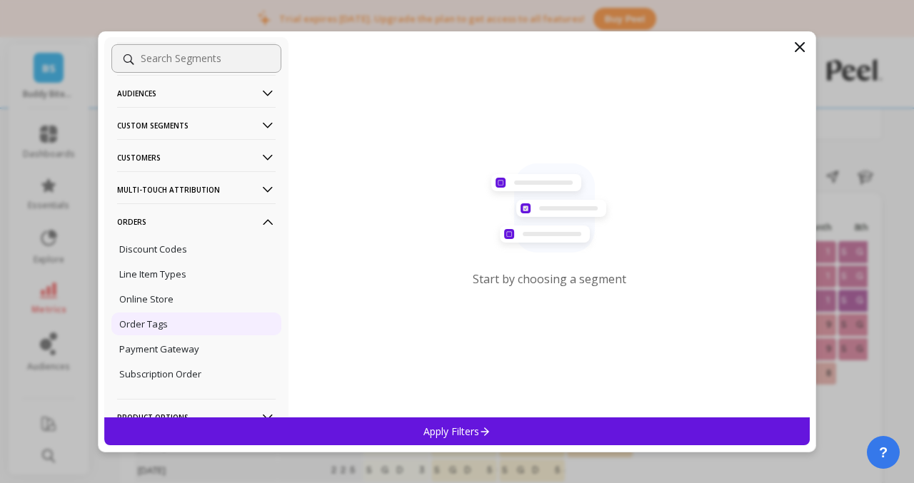
click at [176, 324] on div "Order Tags" at bounding box center [196, 324] width 170 height 23
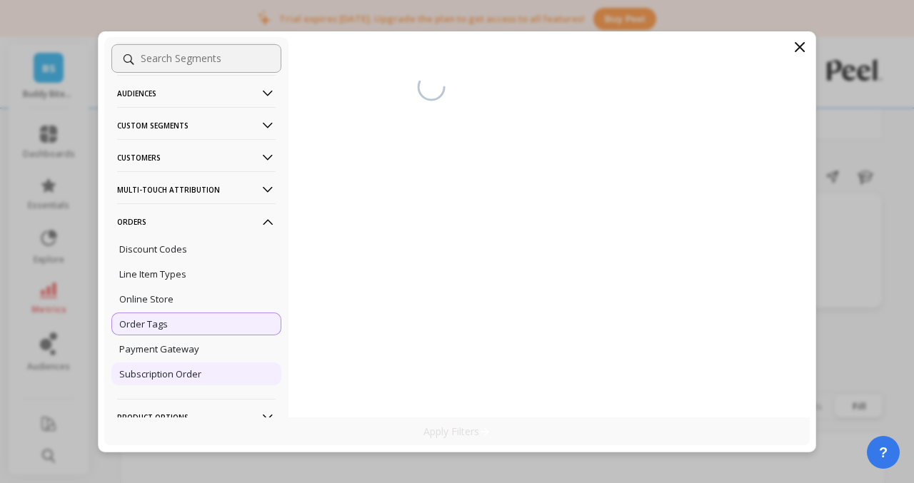
click at [144, 381] on p "Subscription Order" at bounding box center [160, 374] width 82 height 13
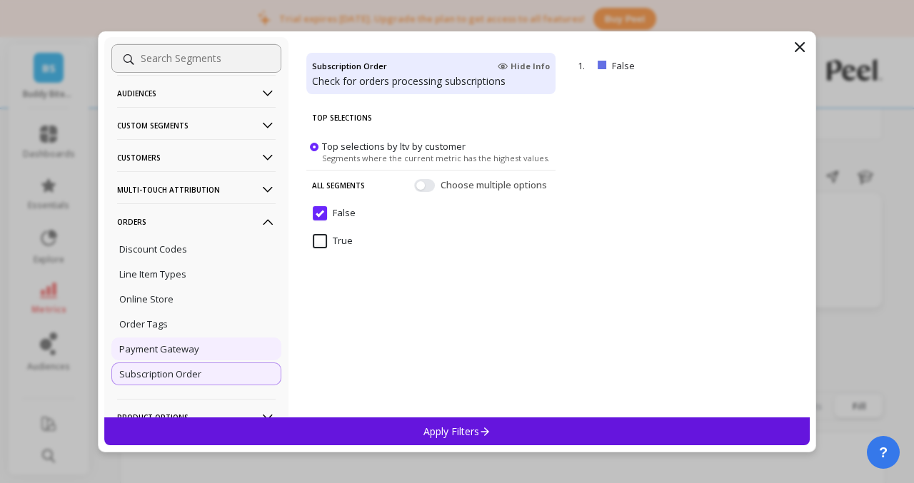
click at [158, 353] on p "Payment Gateway" at bounding box center [159, 349] width 80 height 13
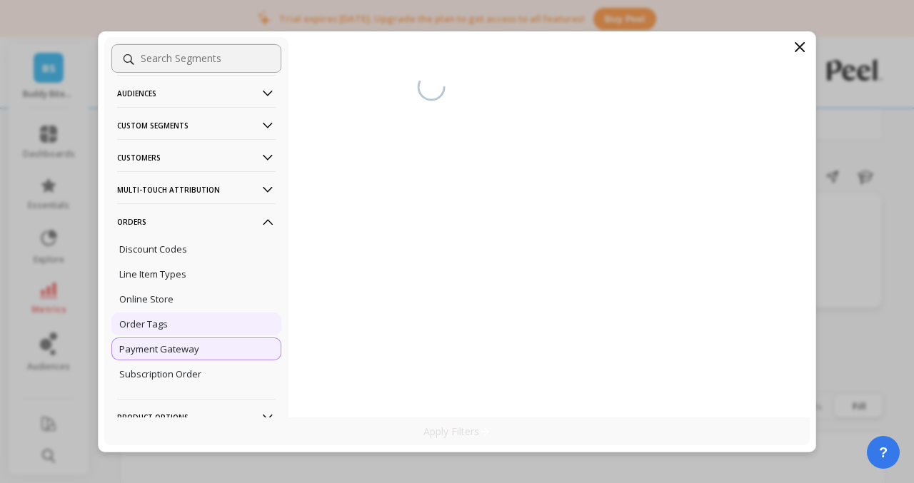
click at [159, 330] on p "Order Tags" at bounding box center [143, 324] width 49 height 13
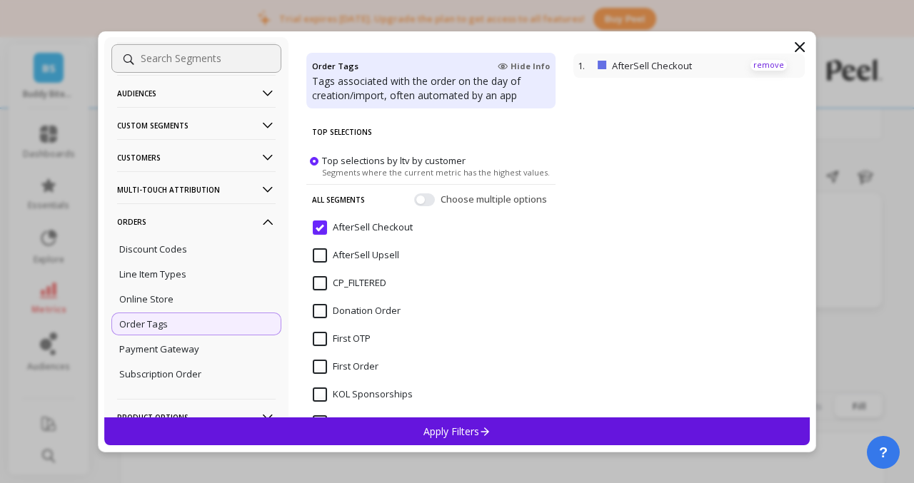
click at [758, 66] on p "remove" at bounding box center [768, 65] width 36 height 11
click at [429, 195] on button "button" at bounding box center [424, 199] width 21 height 13
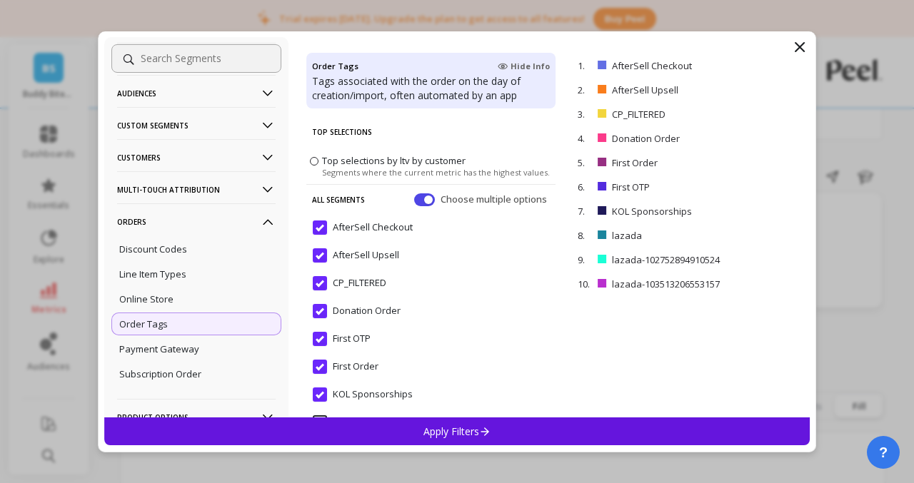
scroll to position [169, 0]
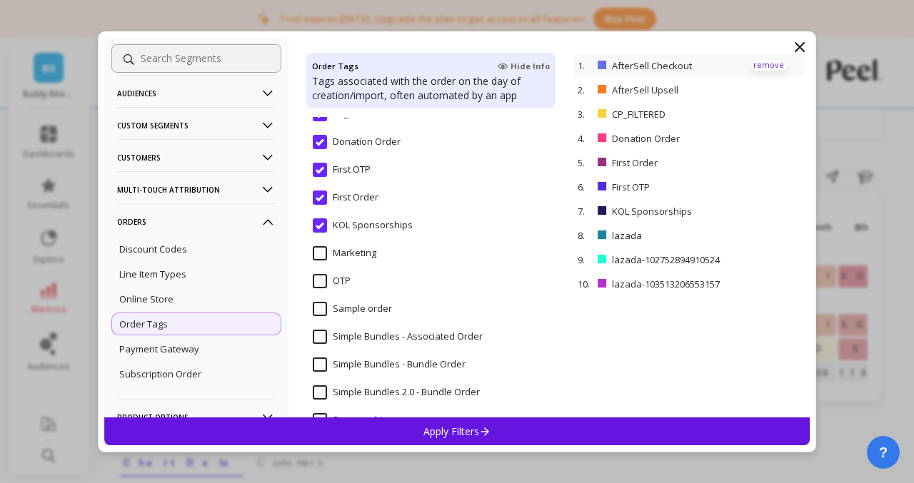
click at [762, 61] on p "remove" at bounding box center [768, 65] width 36 height 11
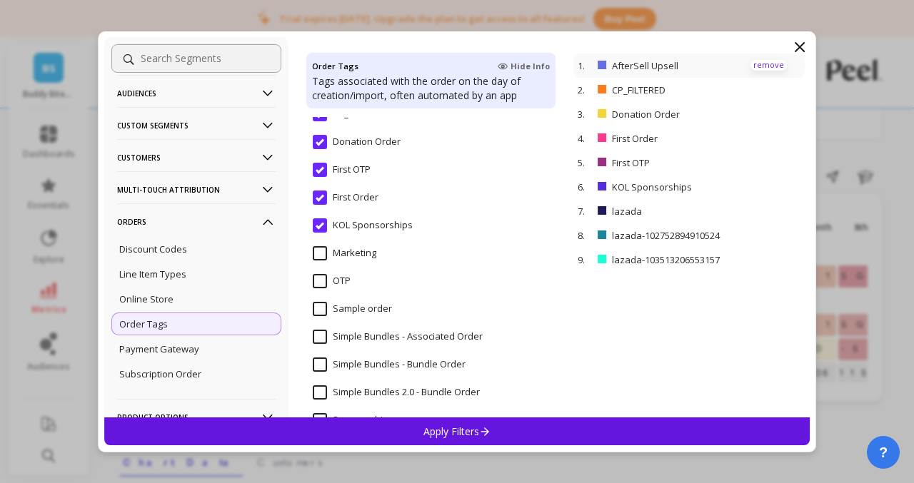
click at [762, 61] on p "remove" at bounding box center [768, 65] width 36 height 11
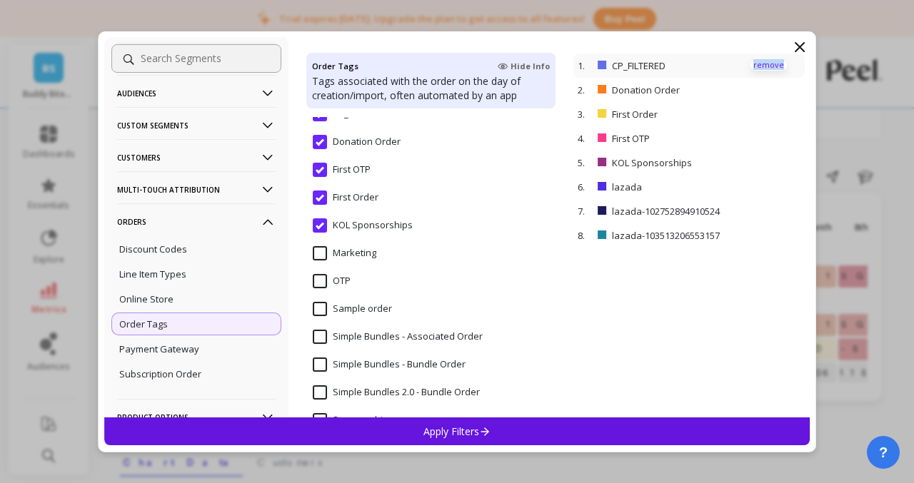
click at [762, 61] on p "remove" at bounding box center [768, 65] width 36 height 11
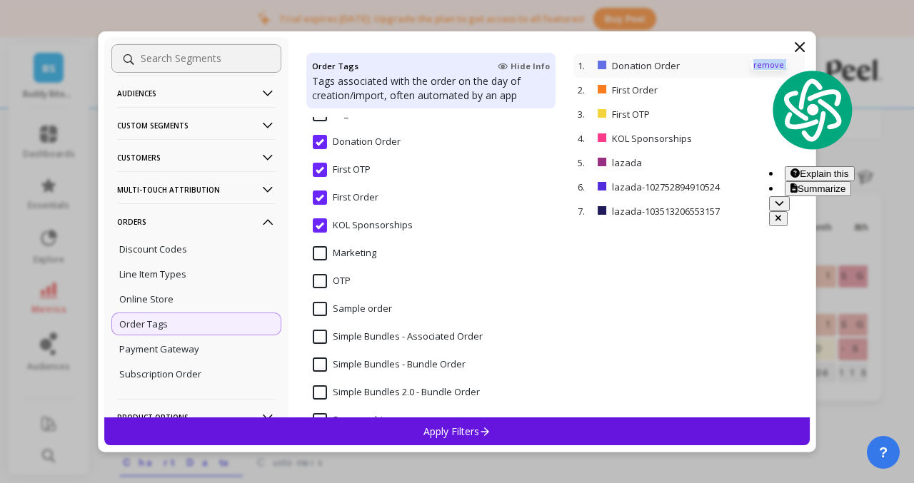
click at [762, 61] on p "remove" at bounding box center [768, 65] width 36 height 11
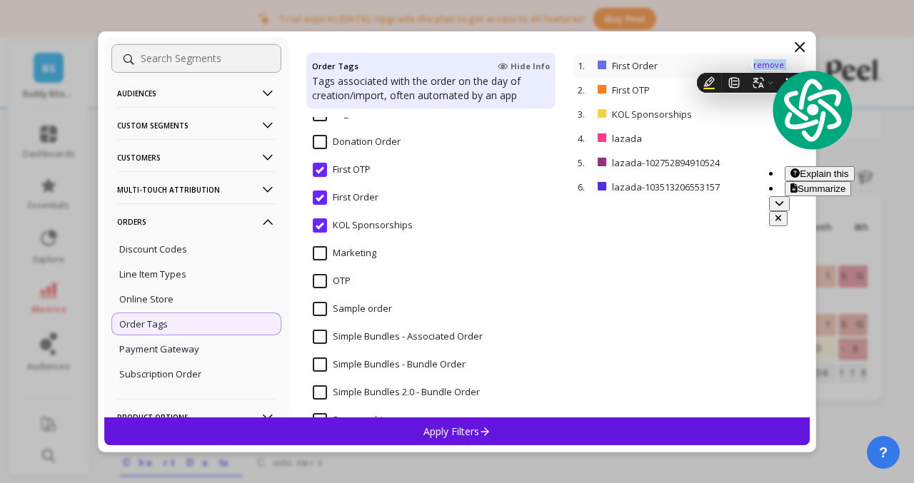
click at [763, 65] on p "remove" at bounding box center [768, 65] width 36 height 11
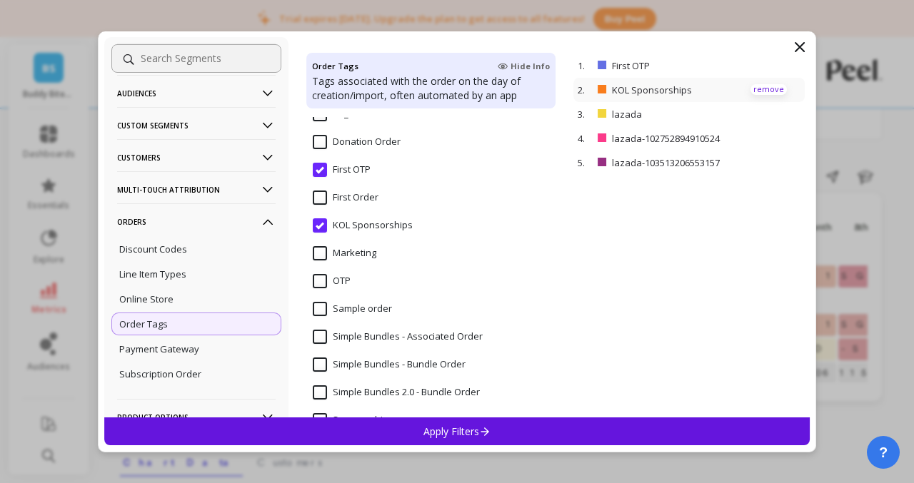
click at [758, 88] on p "remove" at bounding box center [768, 89] width 36 height 11
click at [758, 89] on p "remove" at bounding box center [768, 89] width 36 height 11
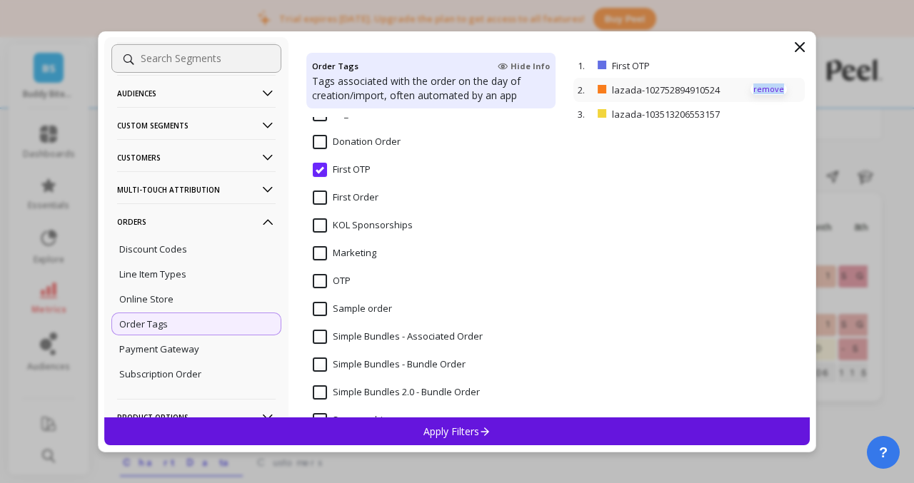
click at [758, 89] on p "remove" at bounding box center [768, 89] width 36 height 11
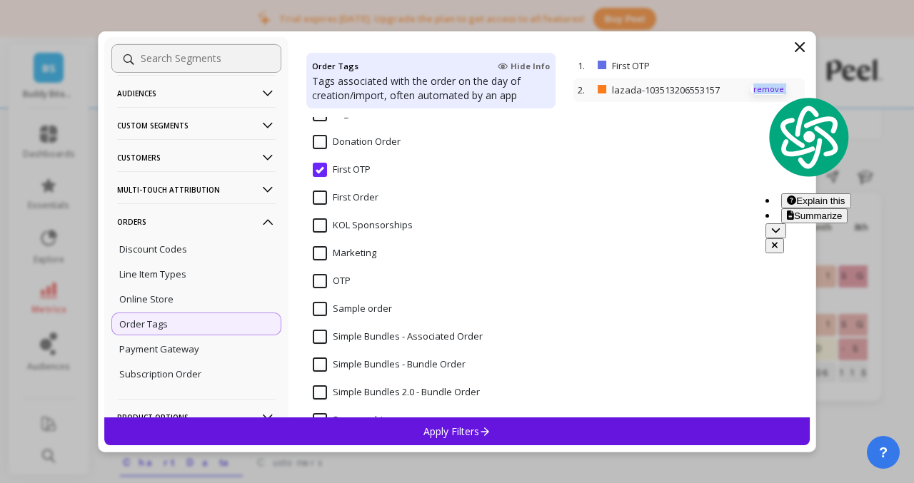
click at [758, 89] on p "remove" at bounding box center [768, 89] width 36 height 11
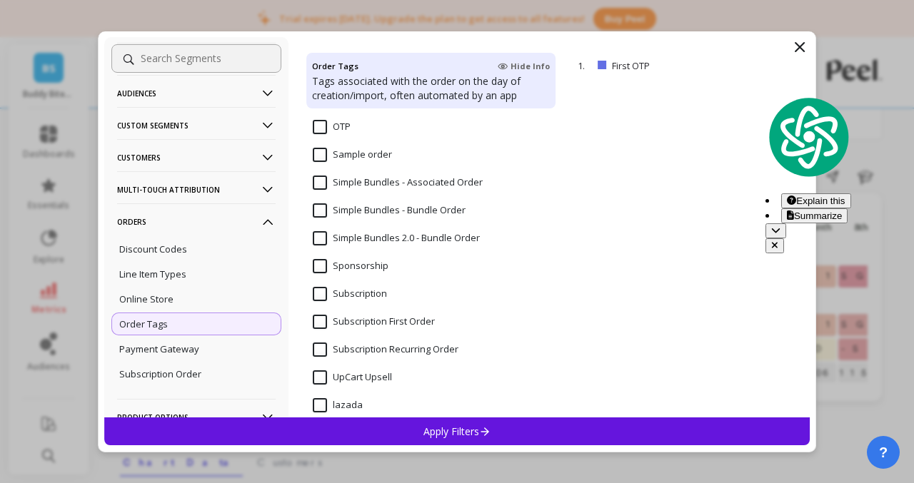
scroll to position [405, 0]
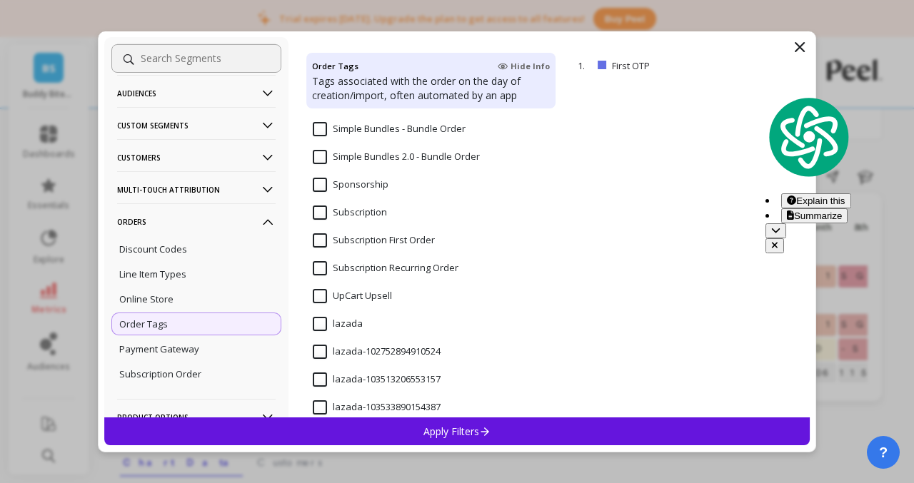
click at [321, 242] on Order "Subscription First Order" at bounding box center [374, 241] width 122 height 14
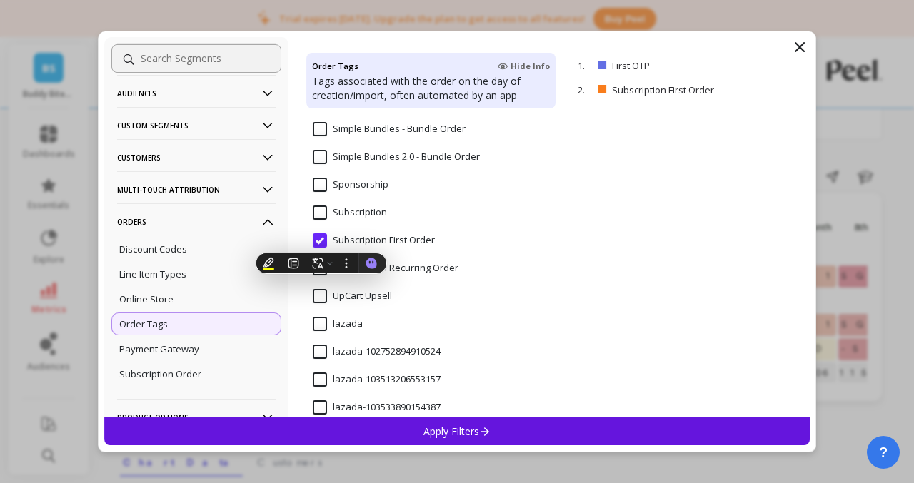
click at [475, 437] on p "Apply Filters" at bounding box center [457, 432] width 68 height 14
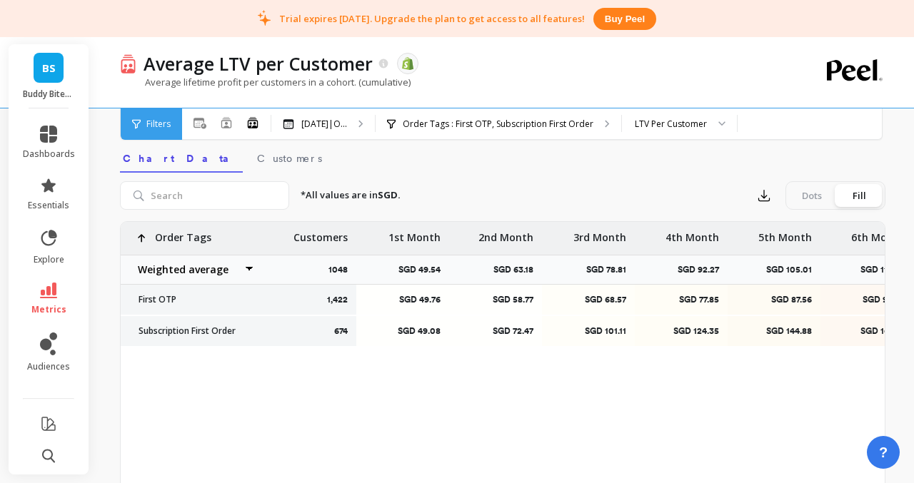
scroll to position [253, 0]
